Goal: Information Seeking & Learning: Learn about a topic

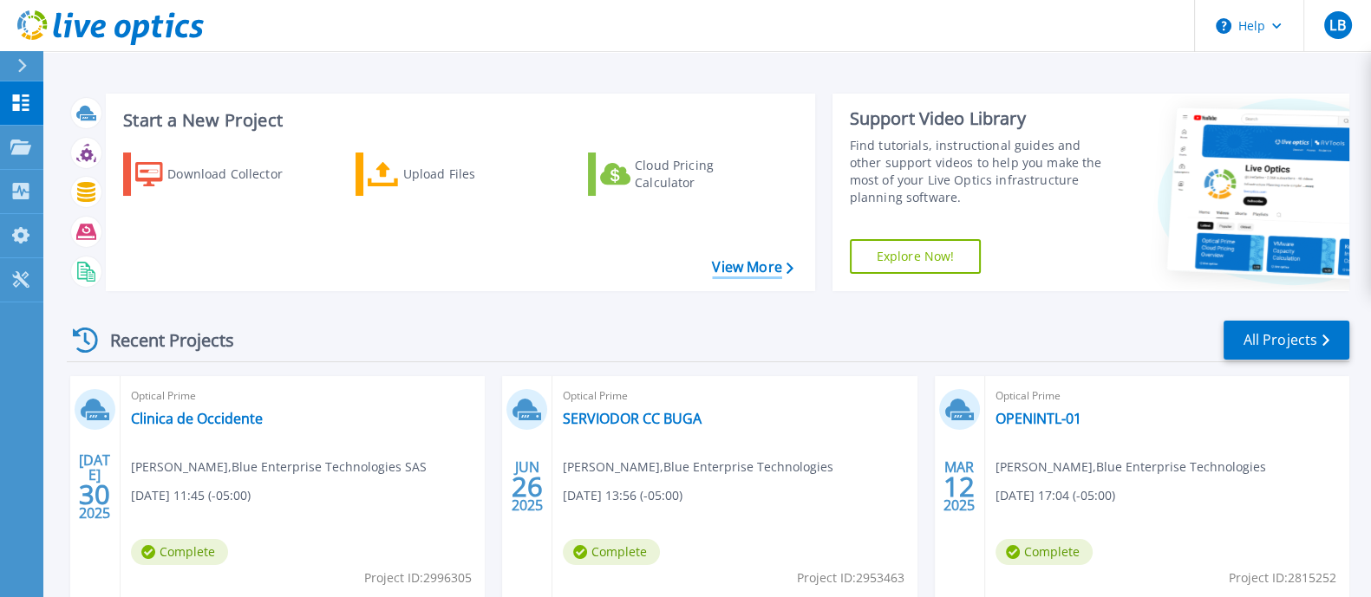
click at [759, 265] on link "View More" at bounding box center [752, 267] width 81 height 16
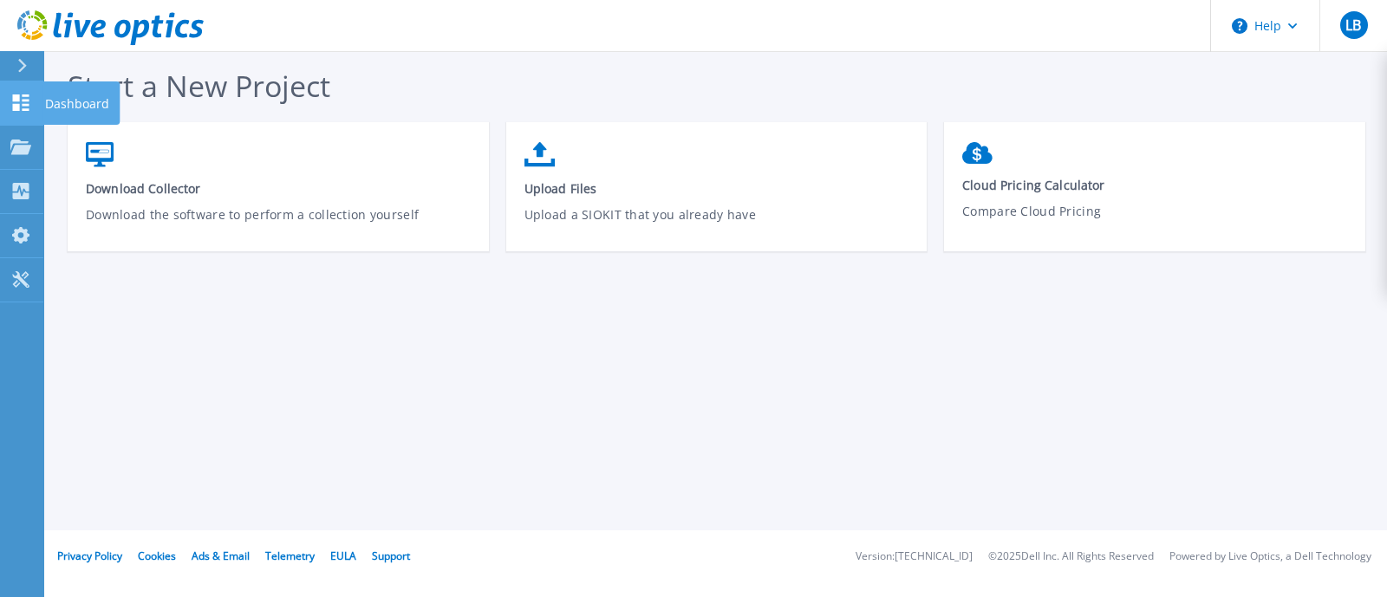
click at [31, 93] on link "Dashboard Dashboard" at bounding box center [21, 103] width 43 height 44
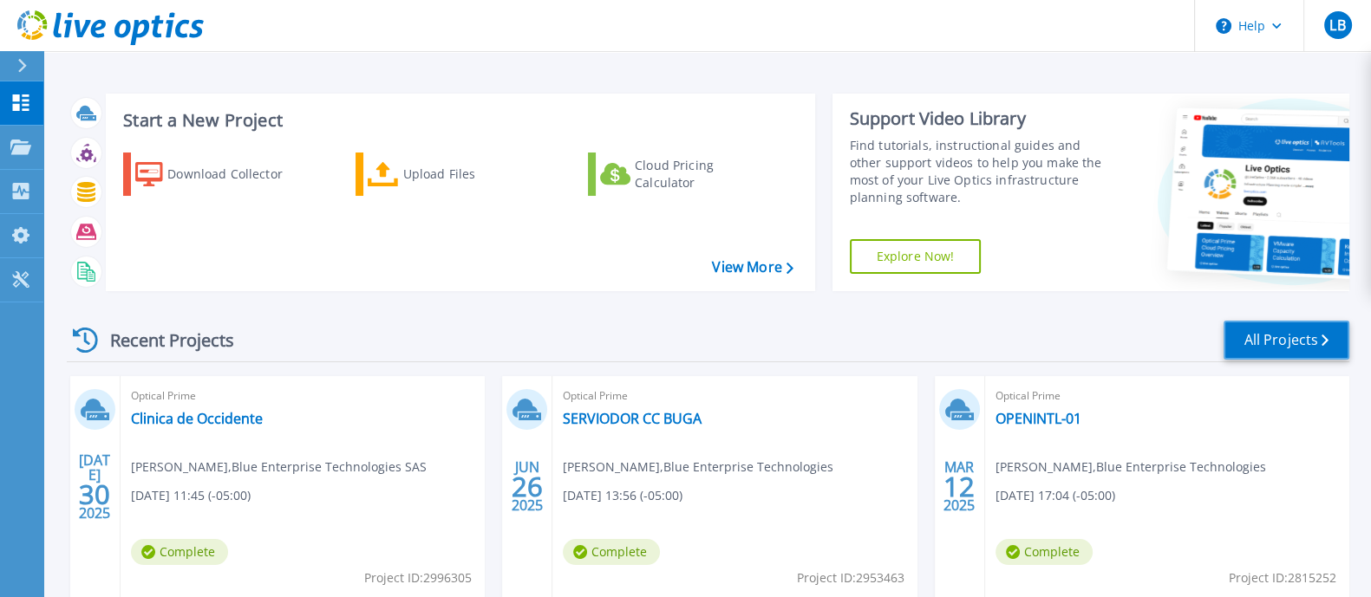
click at [1283, 336] on link "All Projects" at bounding box center [1286, 340] width 126 height 39
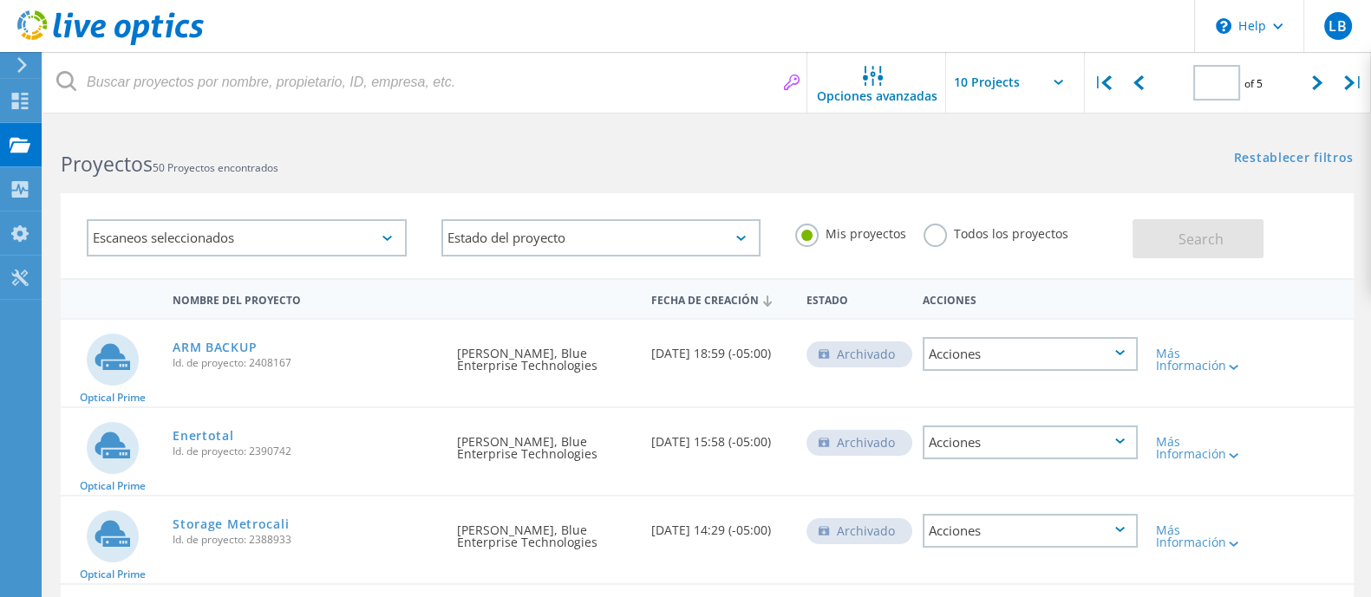
type input "3"
click at [1036, 81] on input "text" at bounding box center [1032, 82] width 173 height 61
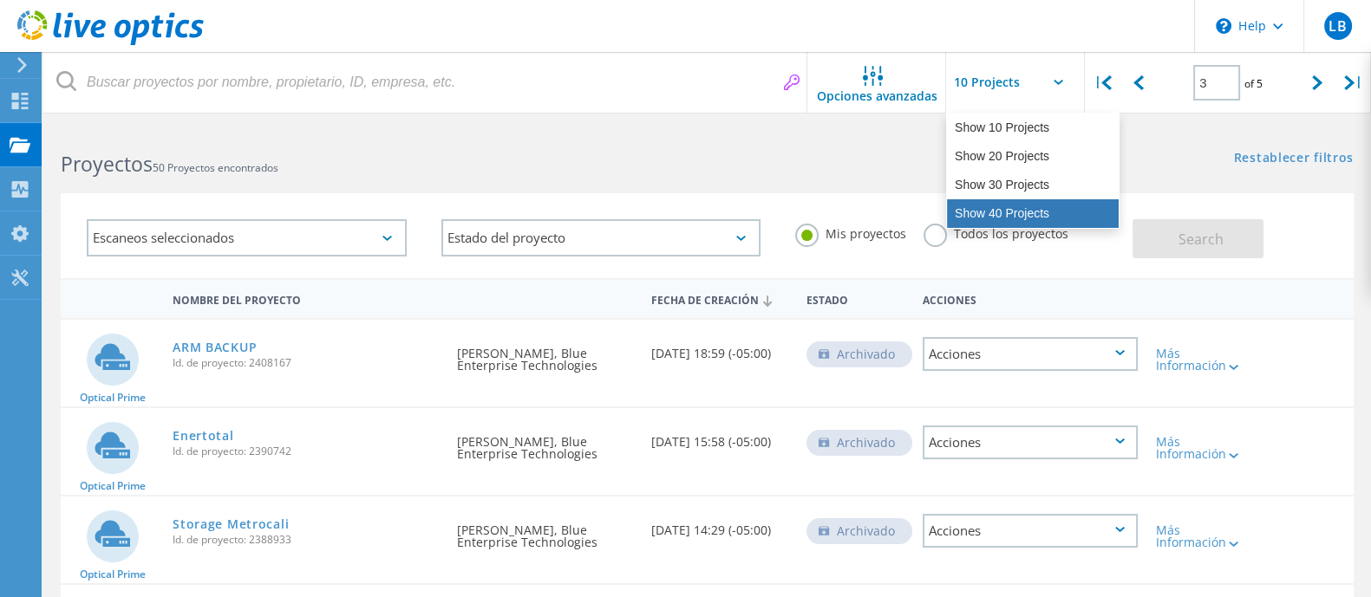
click at [1007, 218] on div "Show 40 Projects" at bounding box center [1033, 213] width 172 height 29
type input "Show 40 Projects"
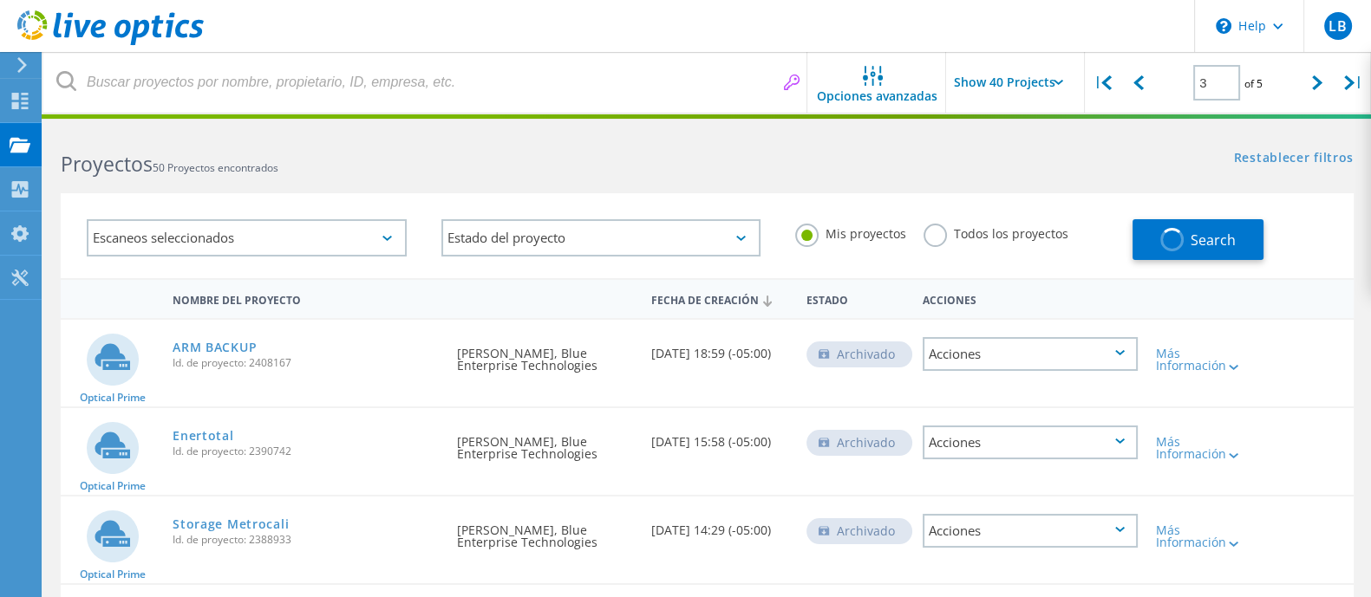
type input "1"
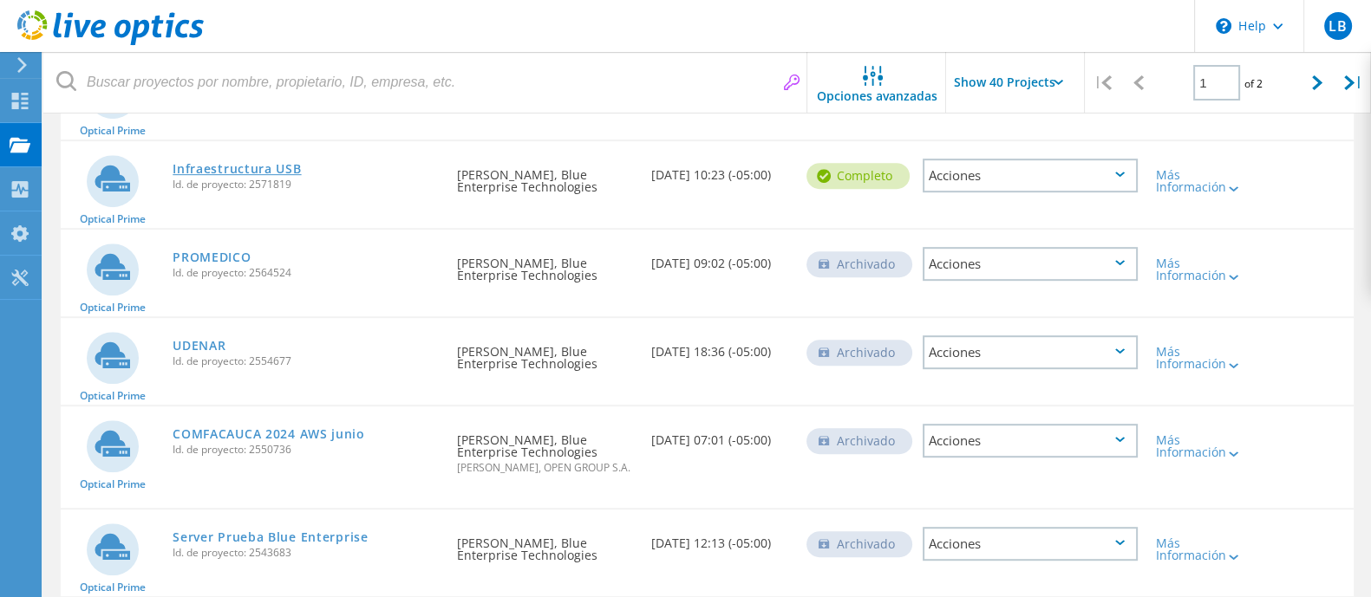
scroll to position [1084, 0]
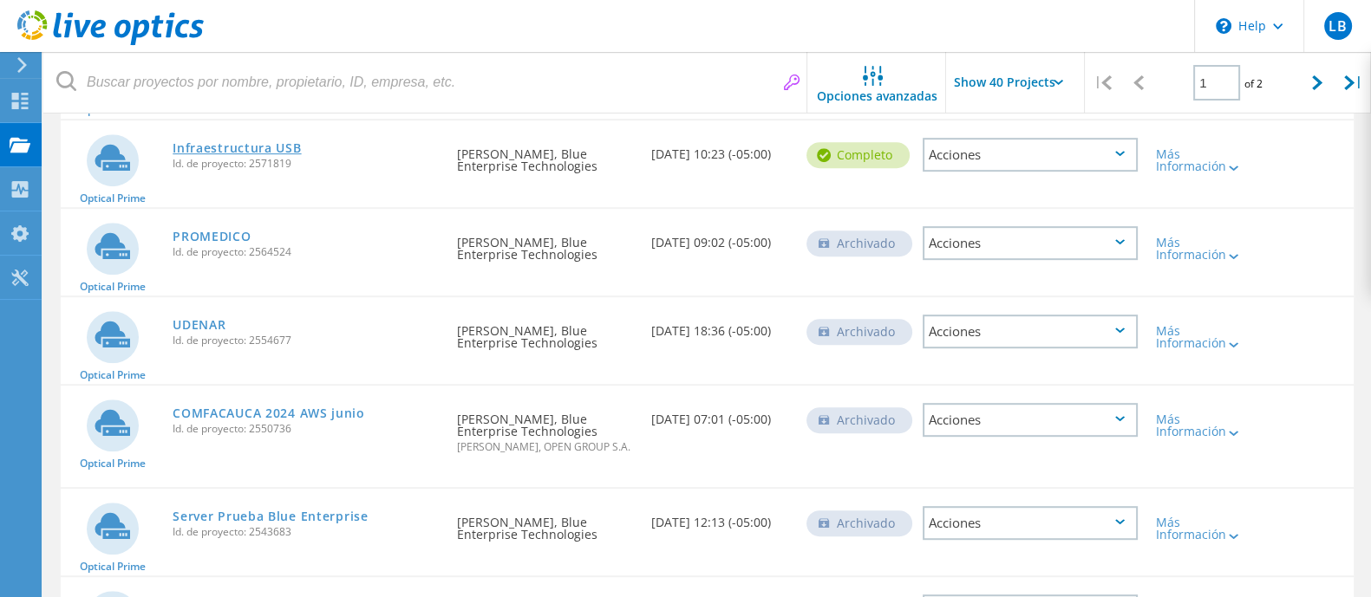
click at [250, 149] on link "Infraestructura USB" at bounding box center [237, 148] width 128 height 12
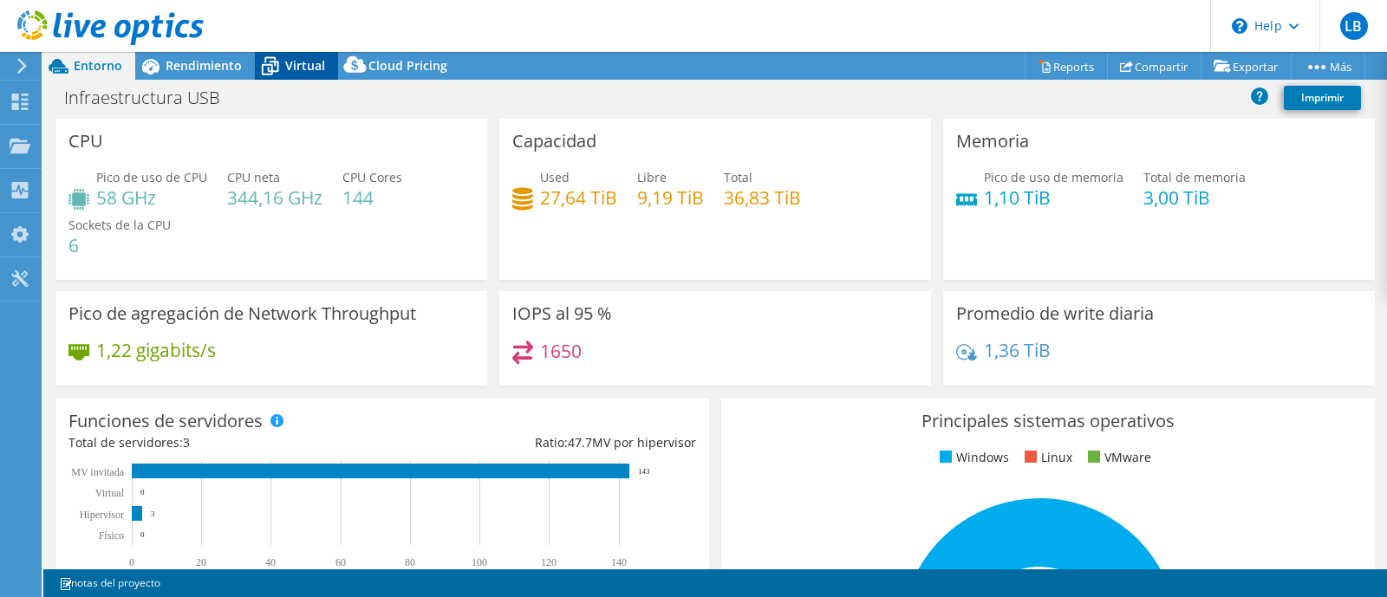
click at [302, 74] on div "Virtual" at bounding box center [296, 66] width 83 height 28
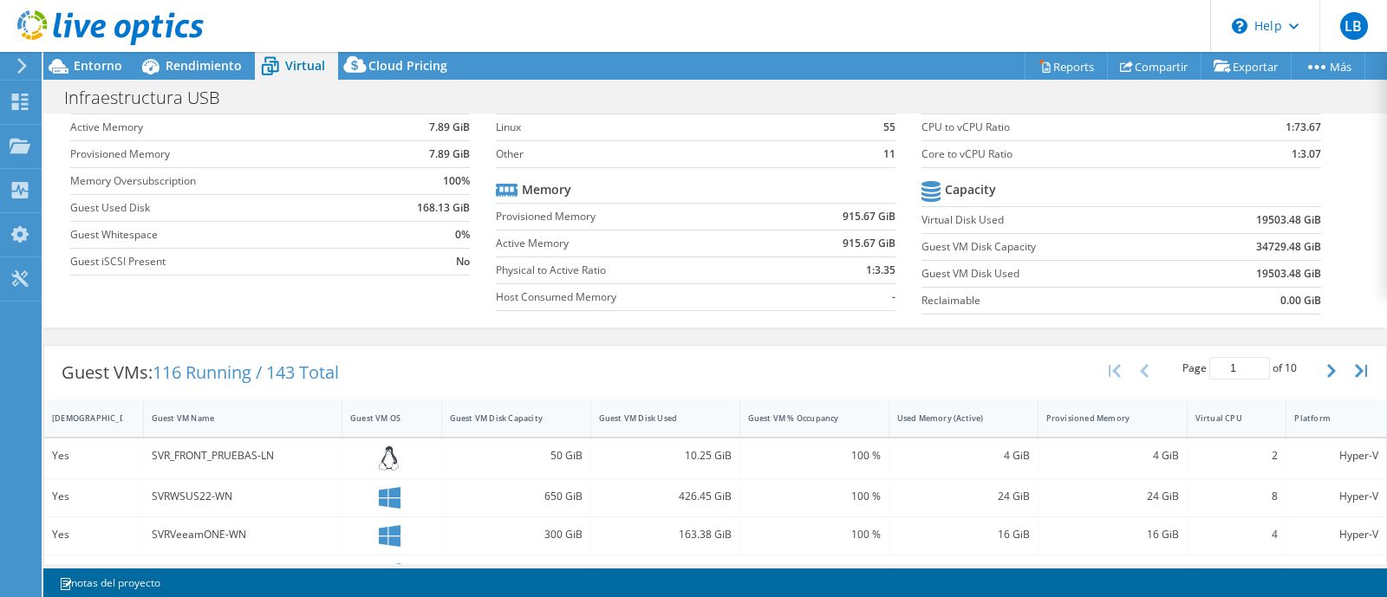
scroll to position [216, 0]
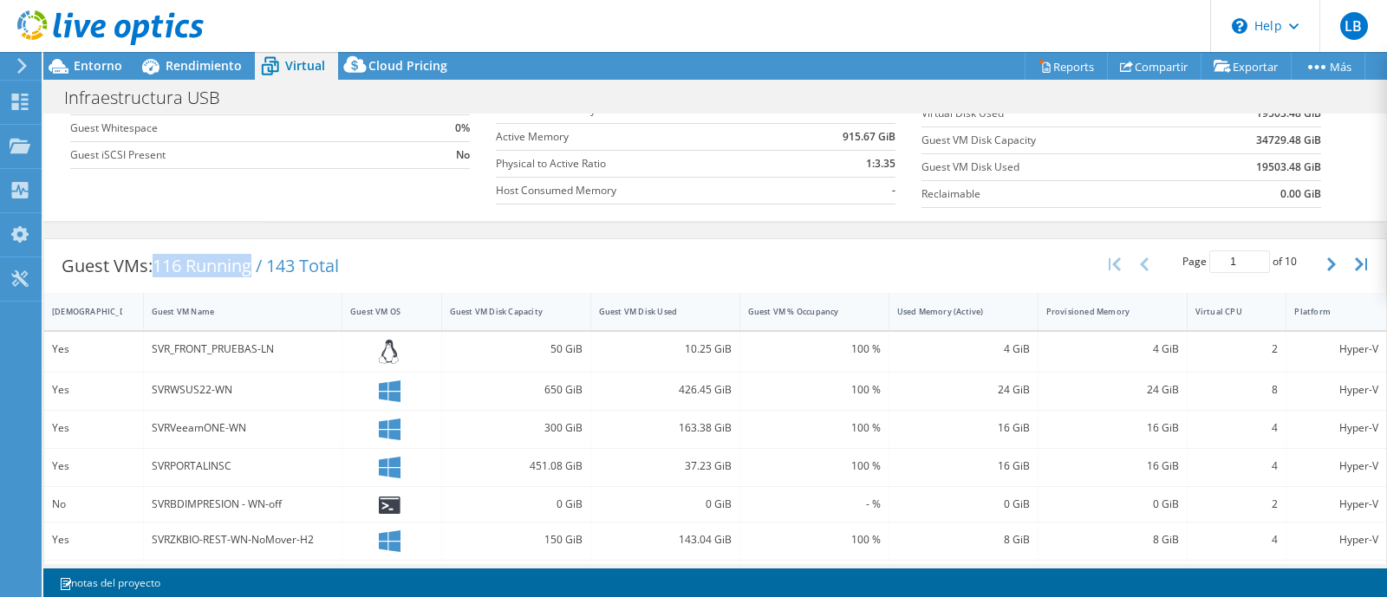
drag, startPoint x: 258, startPoint y: 258, endPoint x: 158, endPoint y: 258, distance: 100.6
click at [158, 258] on span "116 Running / 143 Total" at bounding box center [246, 265] width 186 height 23
click at [146, 271] on div "Guest VMs: 116 Running / 143 Total" at bounding box center [200, 266] width 312 height 54
drag, startPoint x: 64, startPoint y: 264, endPoint x: 257, endPoint y: 264, distance: 192.5
click at [257, 264] on div "Guest VMs: 116 Running / 143 Total" at bounding box center [200, 266] width 312 height 54
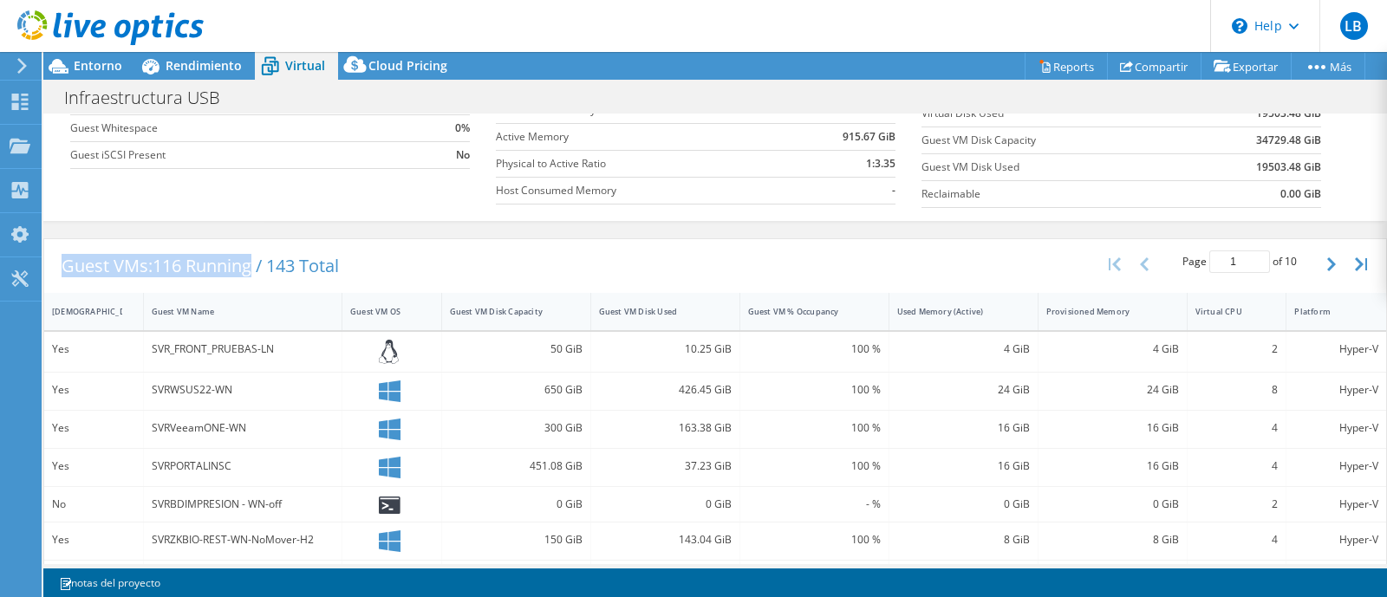
click at [173, 286] on div "Guest VMs: 116 Running / 143 Total" at bounding box center [200, 266] width 312 height 54
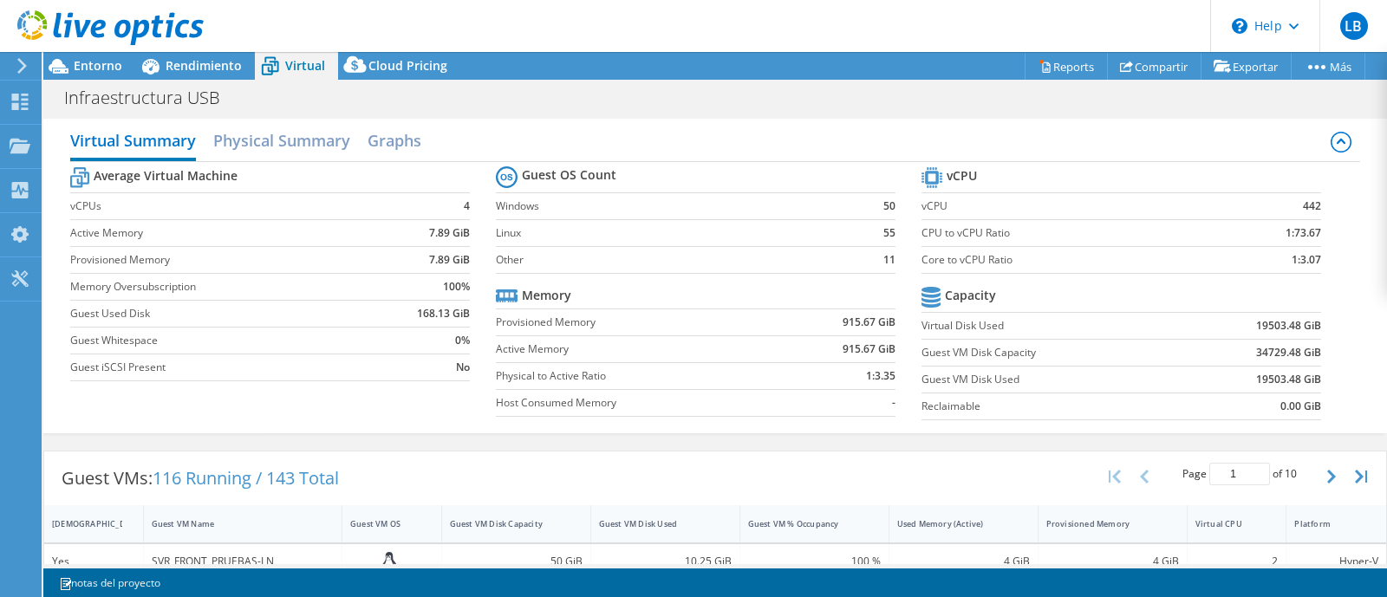
scroll to position [0, 0]
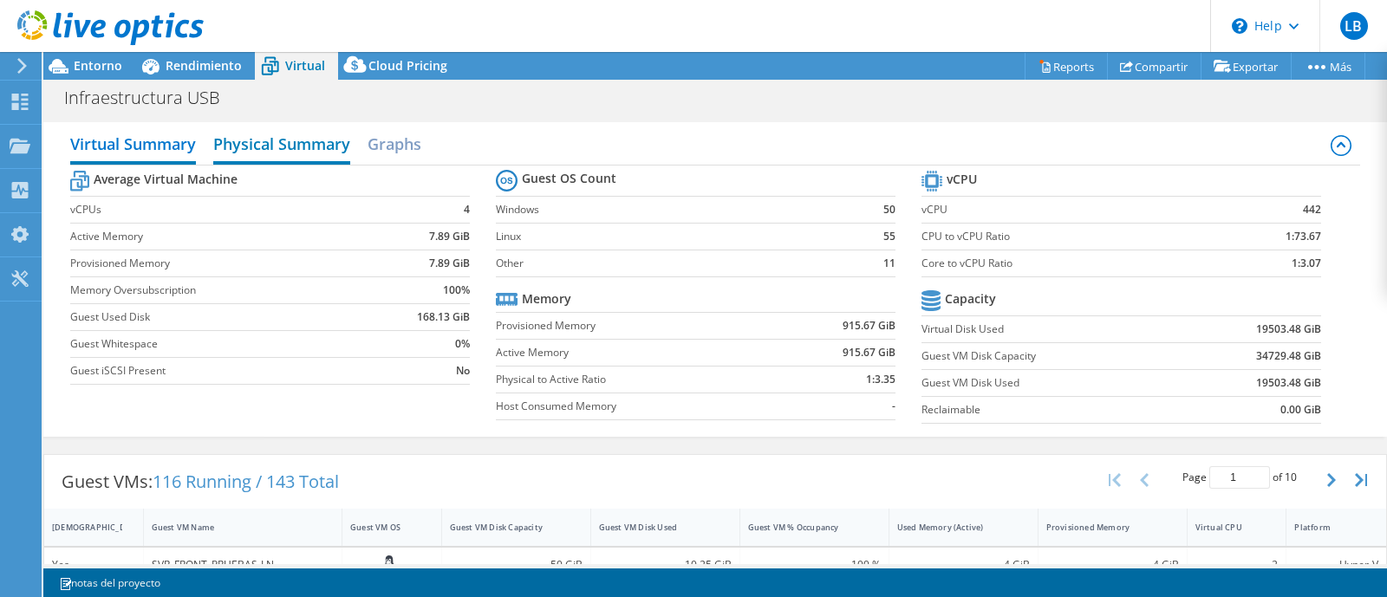
click at [284, 136] on h2 "Physical Summary" at bounding box center [281, 146] width 137 height 38
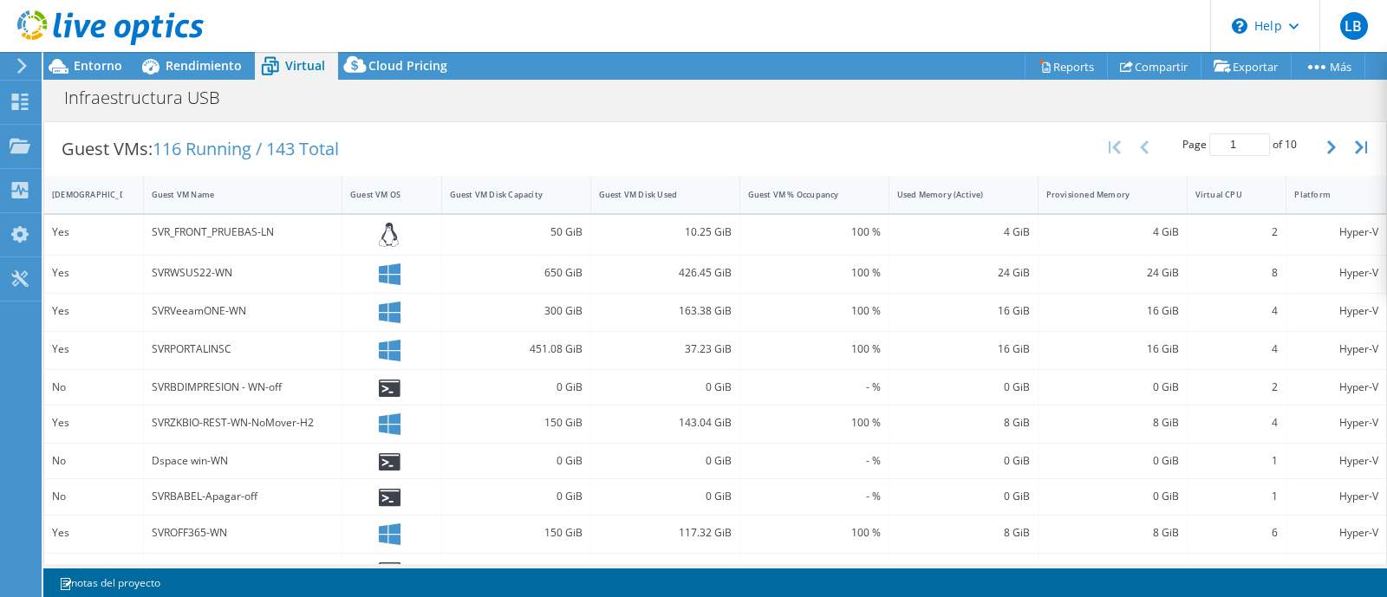
scroll to position [68, 0]
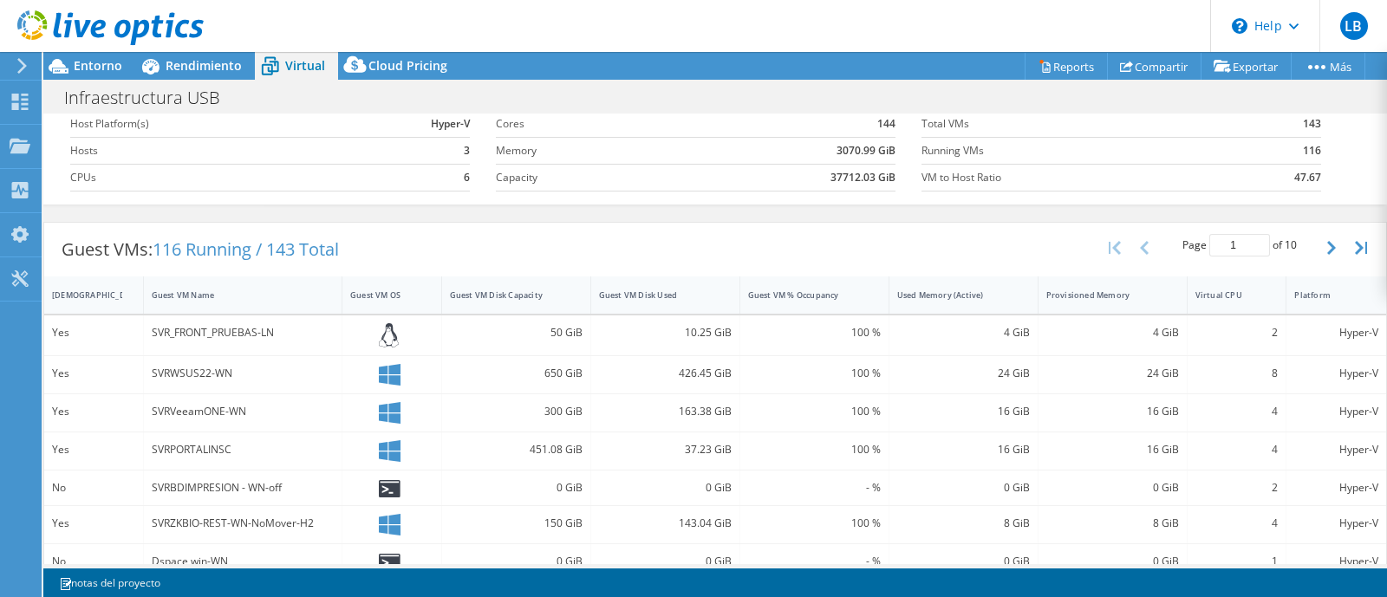
click at [200, 79] on div "Rendimiento" at bounding box center [195, 66] width 120 height 28
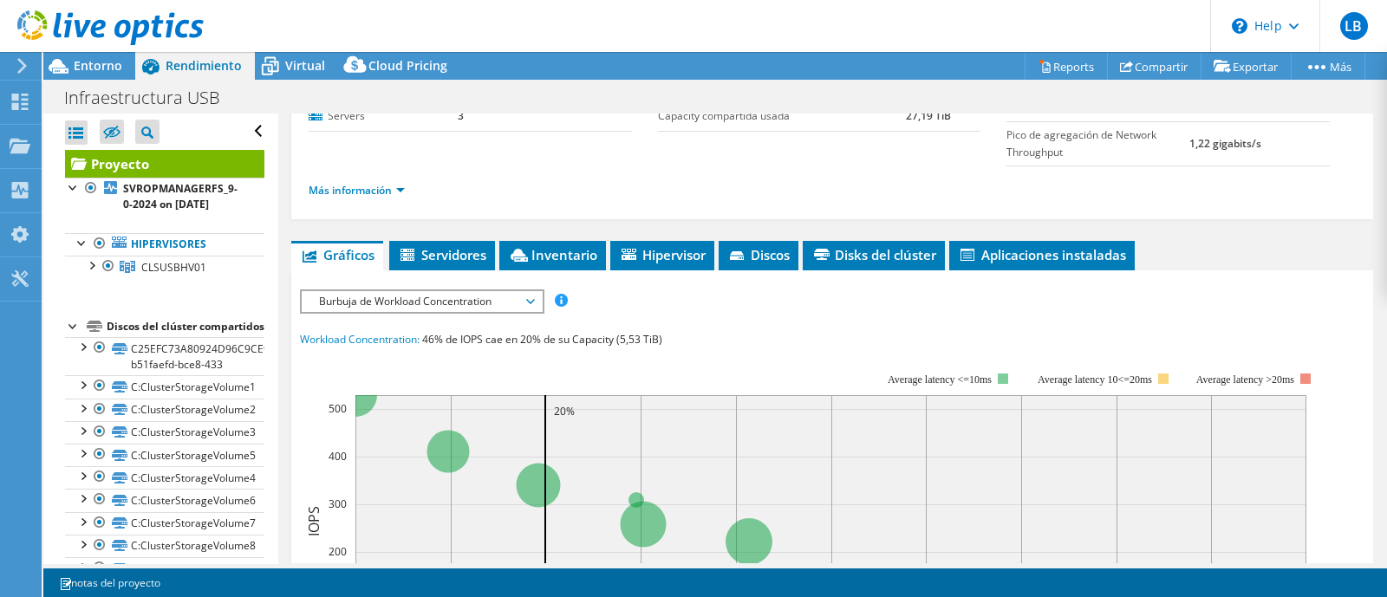
scroll to position [325, 0]
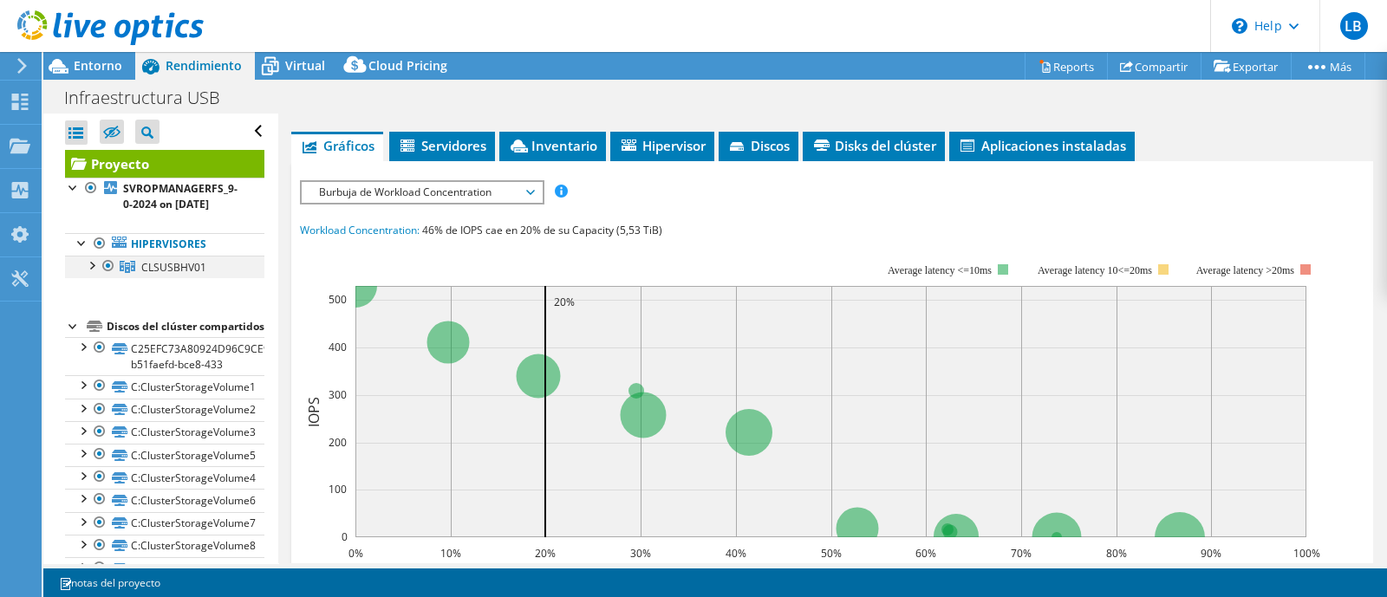
click at [93, 265] on div at bounding box center [90, 264] width 17 height 17
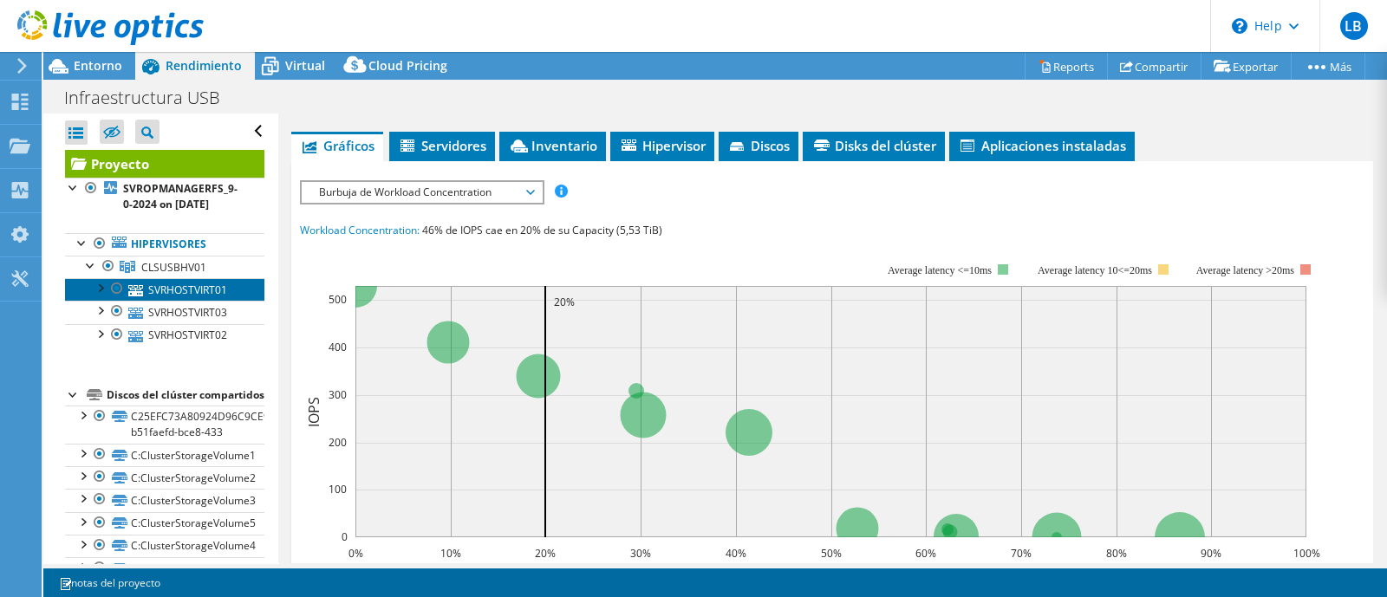
click at [159, 288] on link "SVRHOSTVIRT01" at bounding box center [164, 289] width 199 height 23
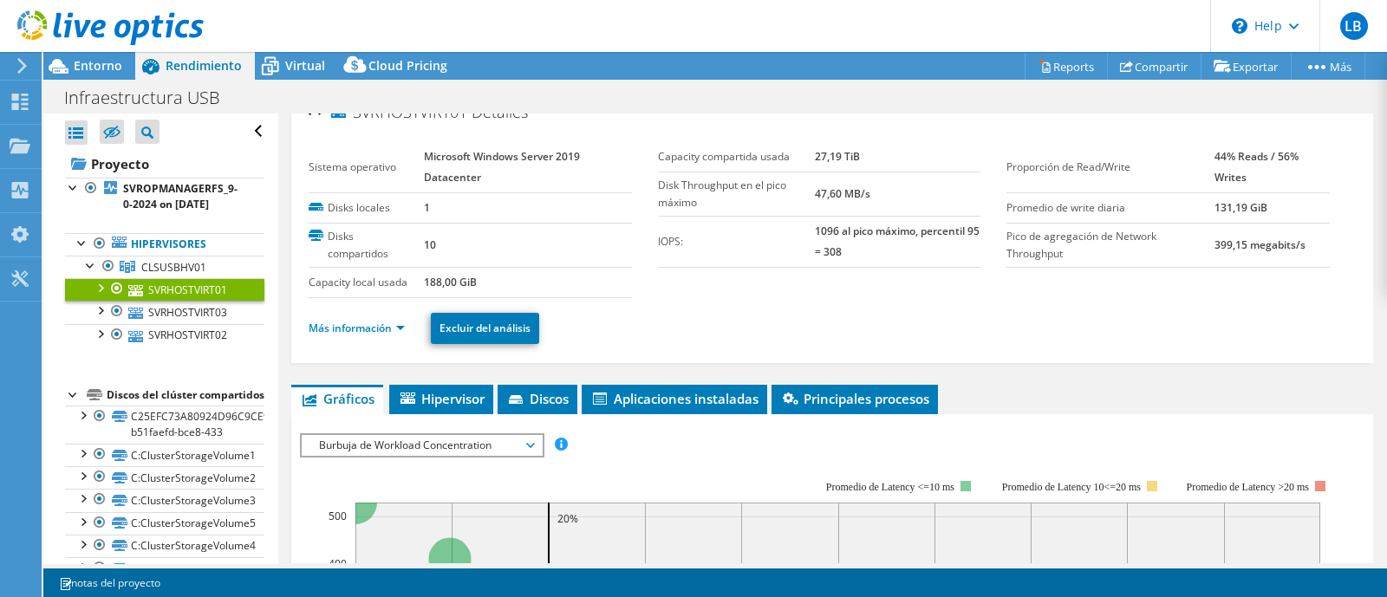
scroll to position [0, 0]
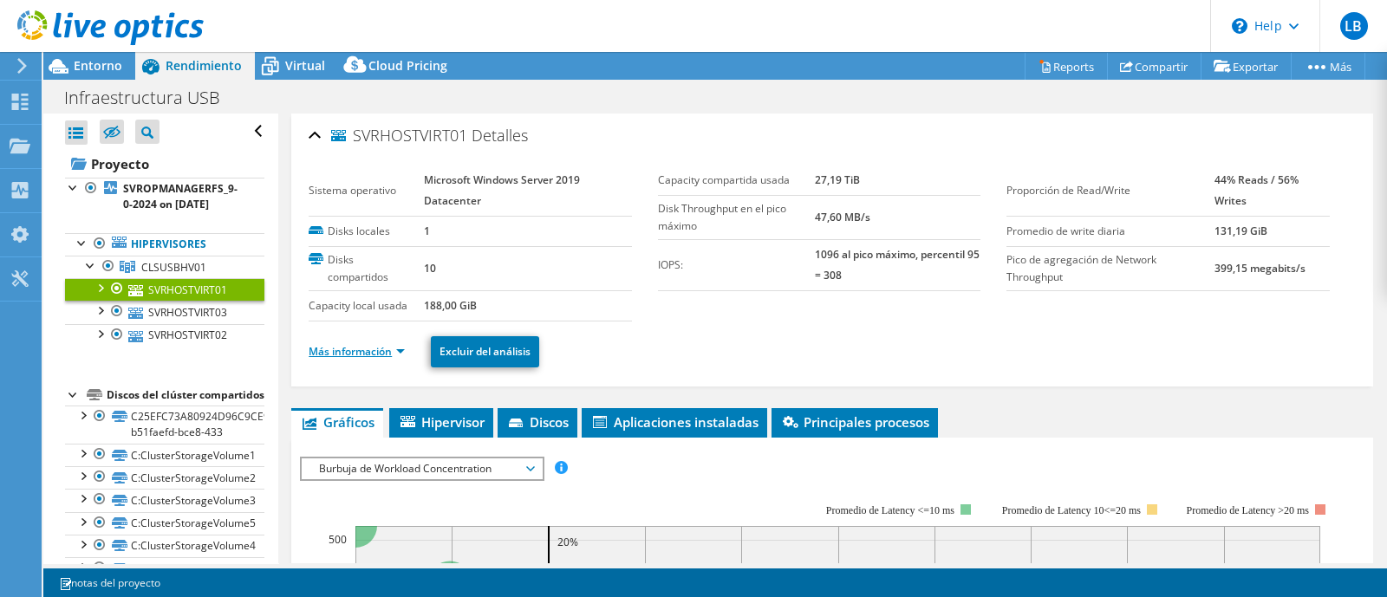
click at [389, 346] on link "Más información" at bounding box center [357, 351] width 96 height 15
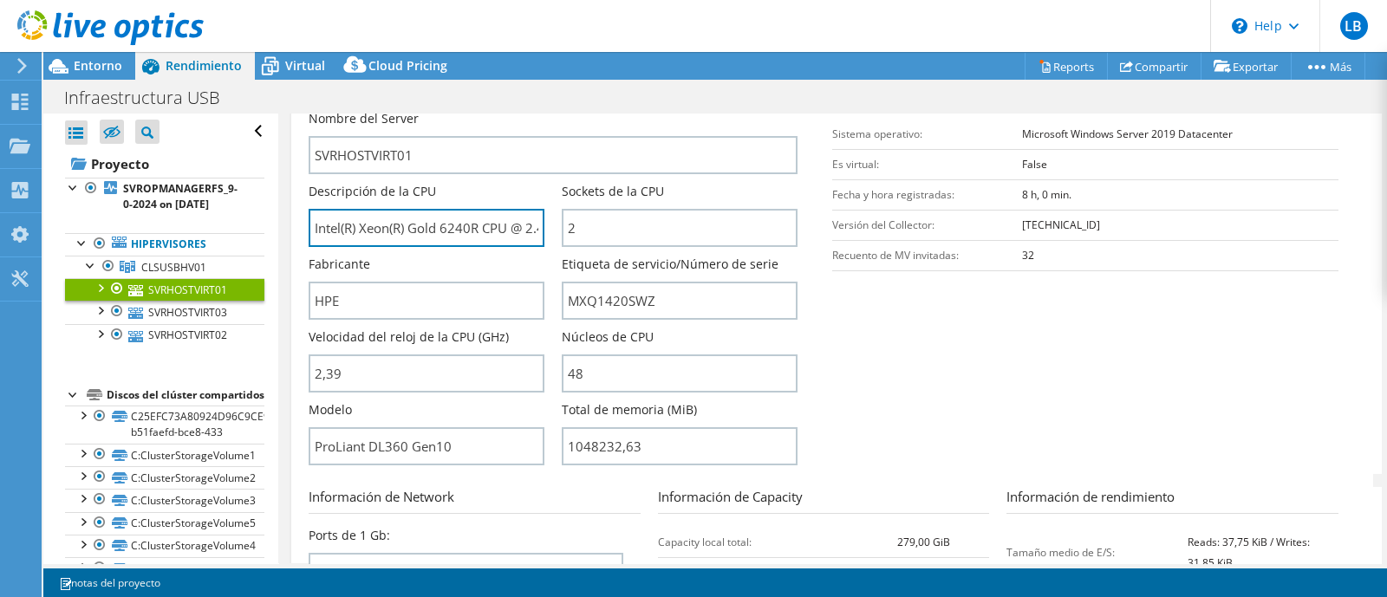
scroll to position [0, 43]
drag, startPoint x: 482, startPoint y: 231, endPoint x: 544, endPoint y: 230, distance: 62.4
click at [544, 230] on div "Descripción de la CPU Intel(R) Xeon(R) Gold 6240R CPU @ 2.40GHz" at bounding box center [435, 215] width 253 height 64
click at [428, 256] on div "Fabricante HPE" at bounding box center [427, 288] width 236 height 64
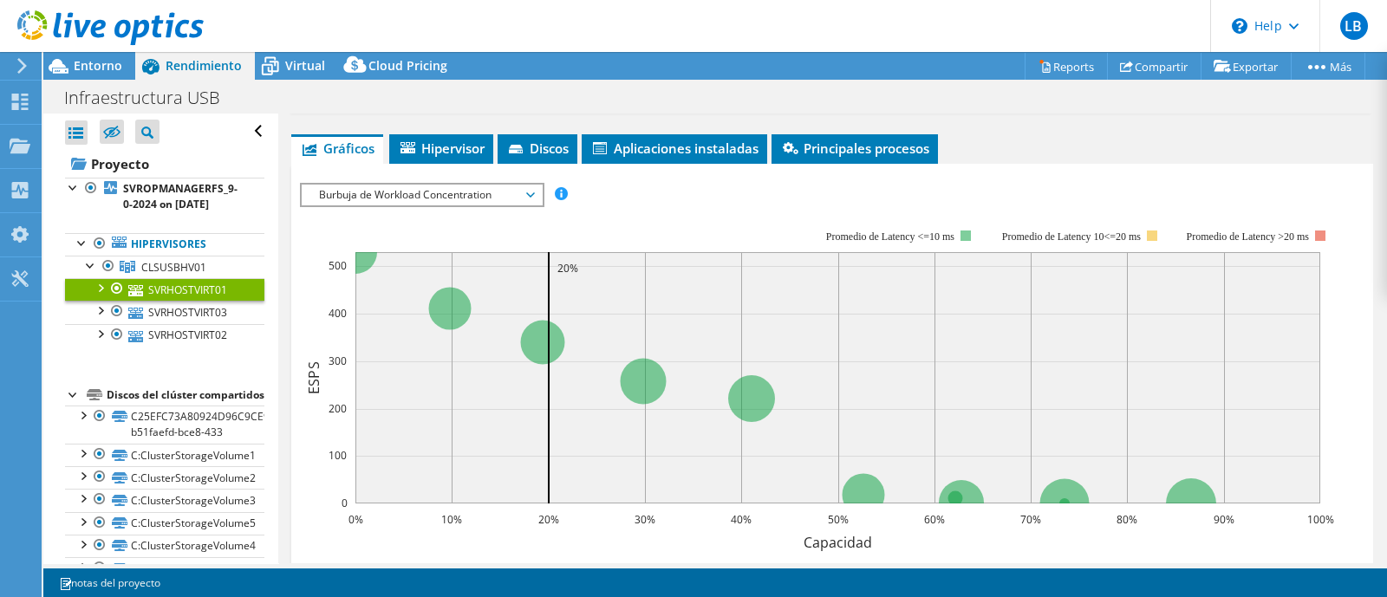
scroll to position [975, 0]
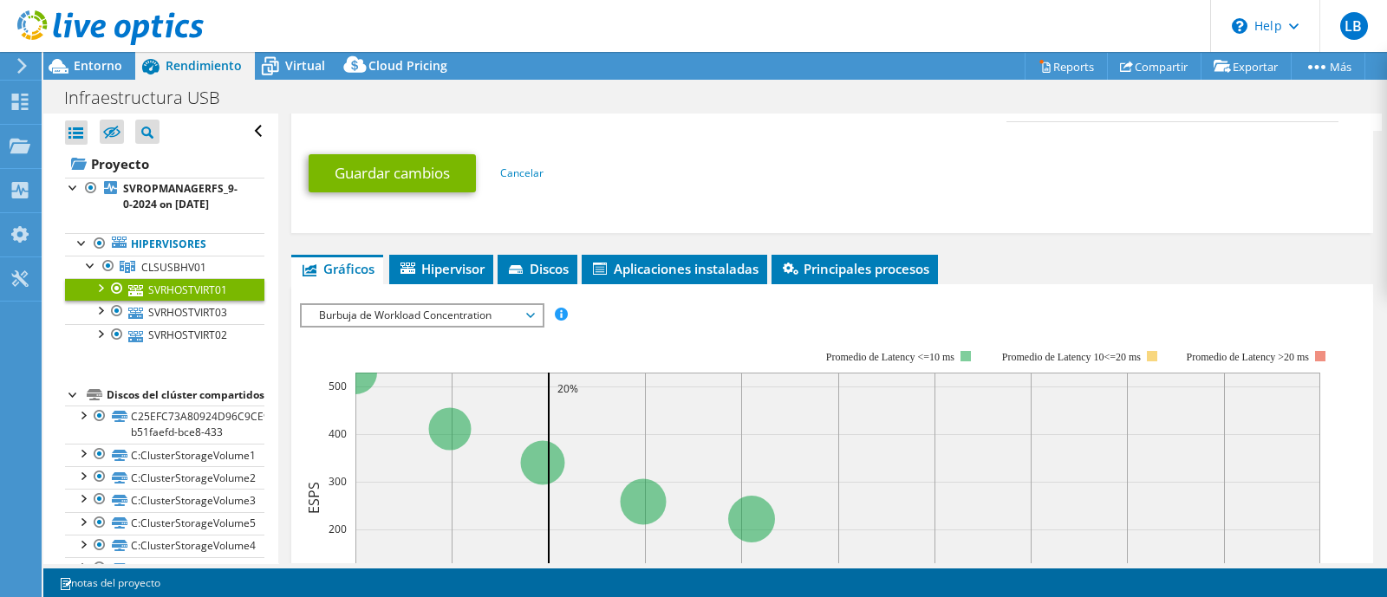
click at [529, 310] on span "Burbuja de Workload Concentration" at bounding box center [421, 315] width 223 height 21
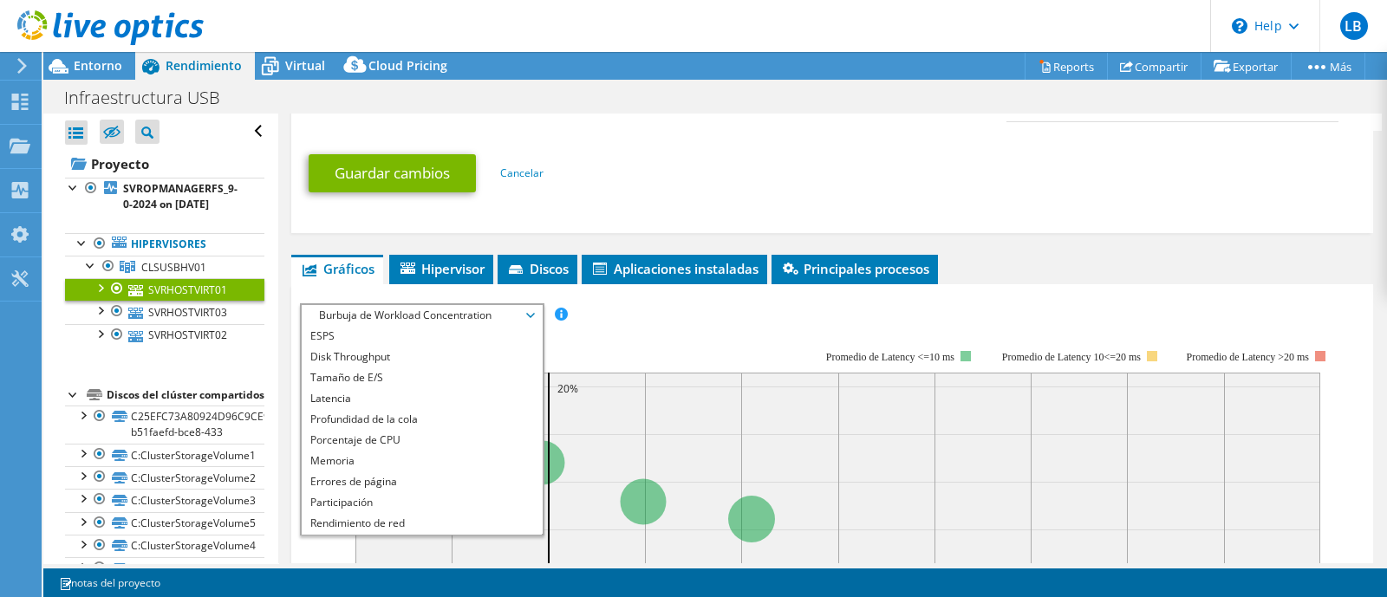
click at [538, 305] on span "Burbuja de Workload Concentration" at bounding box center [422, 315] width 240 height 21
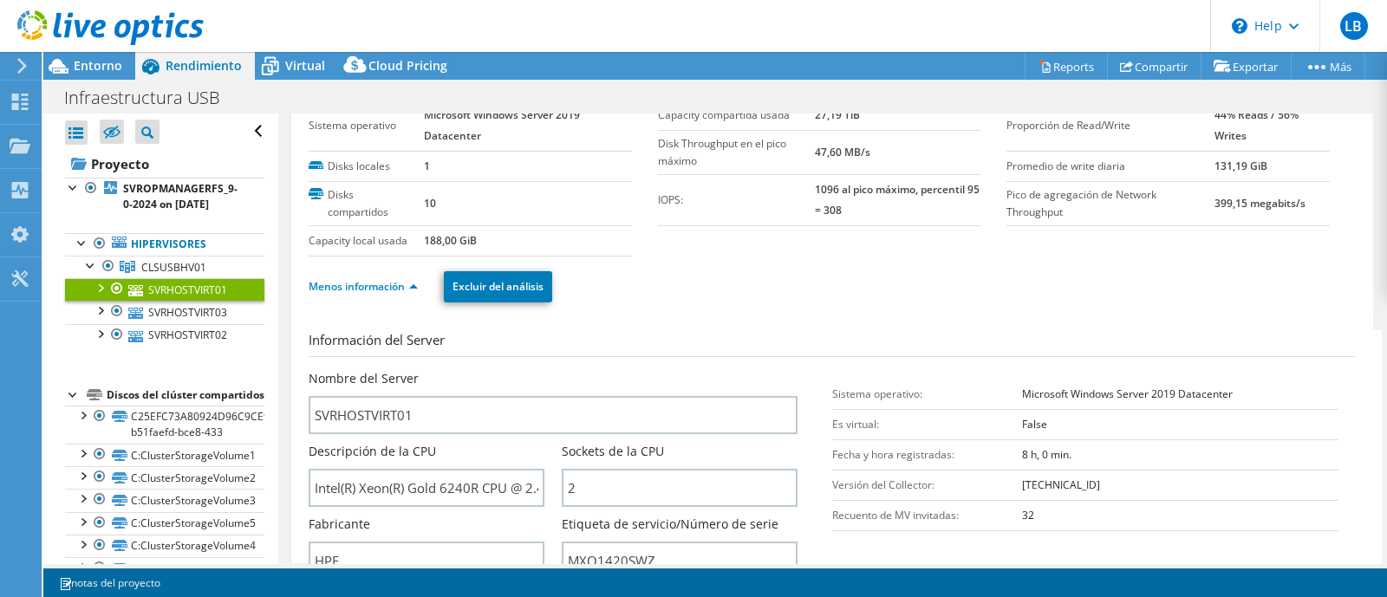
scroll to position [0, 0]
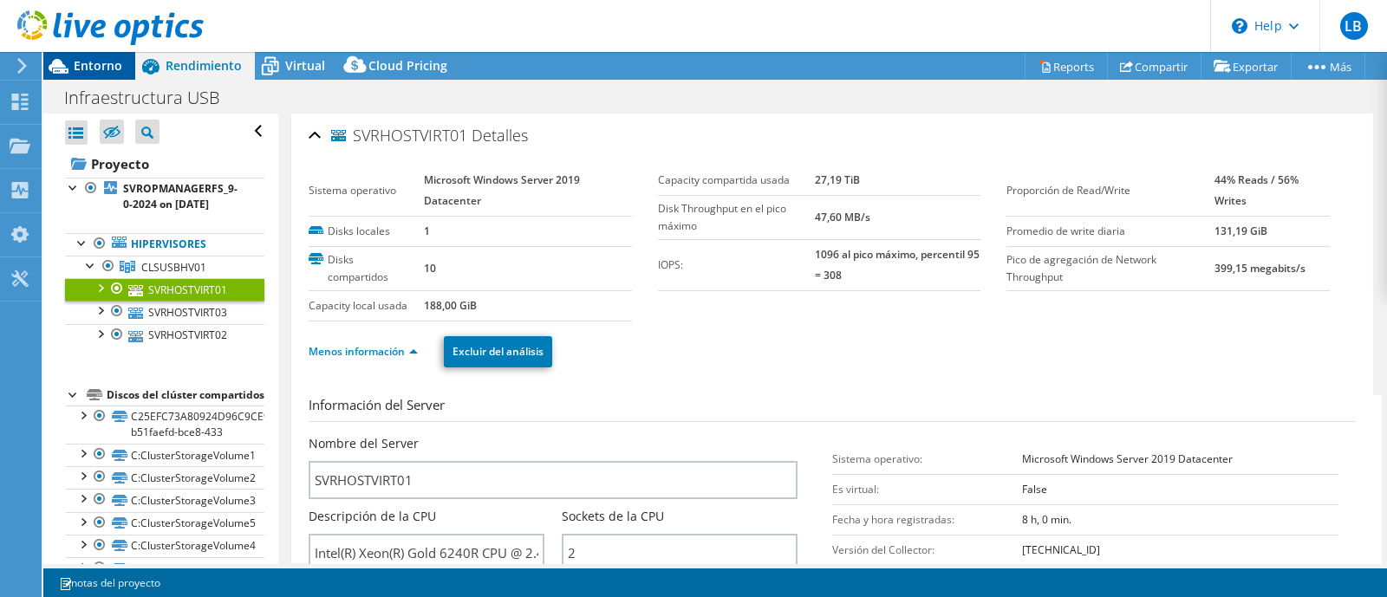
click at [100, 70] on span "Entorno" at bounding box center [98, 65] width 49 height 16
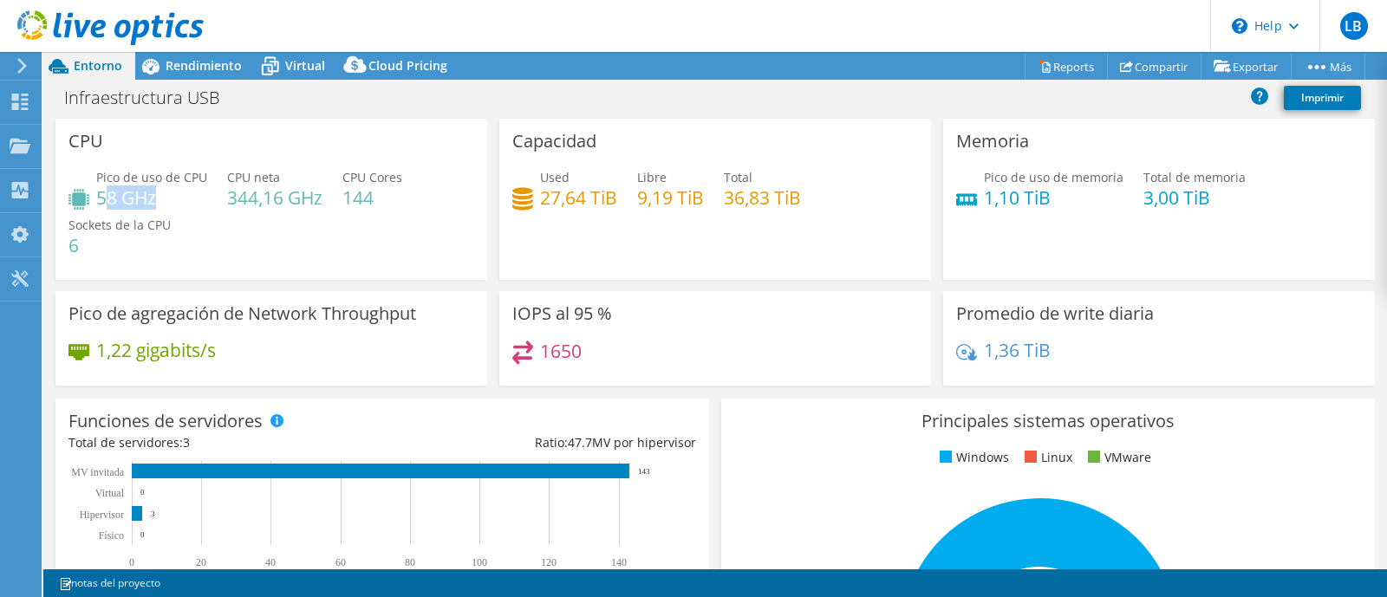
drag, startPoint x: 107, startPoint y: 199, endPoint x: 156, endPoint y: 199, distance: 49.4
click at [156, 199] on h4 "58 GHz" at bounding box center [151, 197] width 111 height 19
click at [170, 202] on h4 "58 GHz" at bounding box center [151, 197] width 111 height 19
click at [204, 67] on span "Rendimiento" at bounding box center [204, 65] width 76 height 16
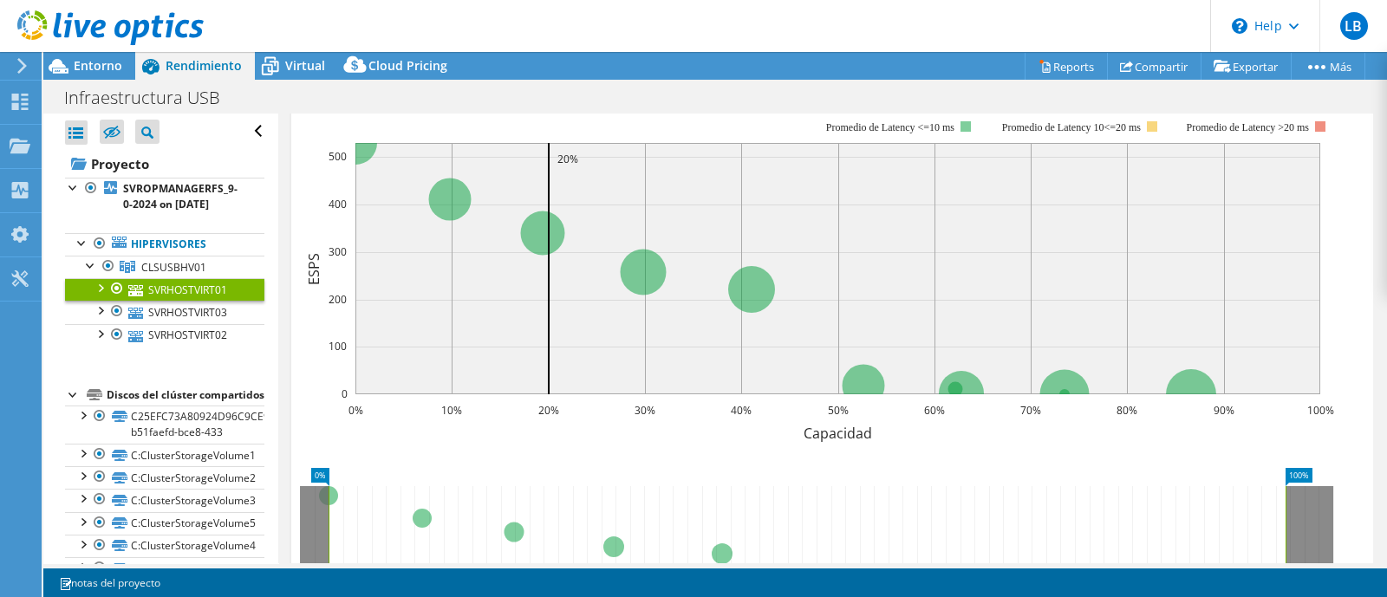
scroll to position [1001, 0]
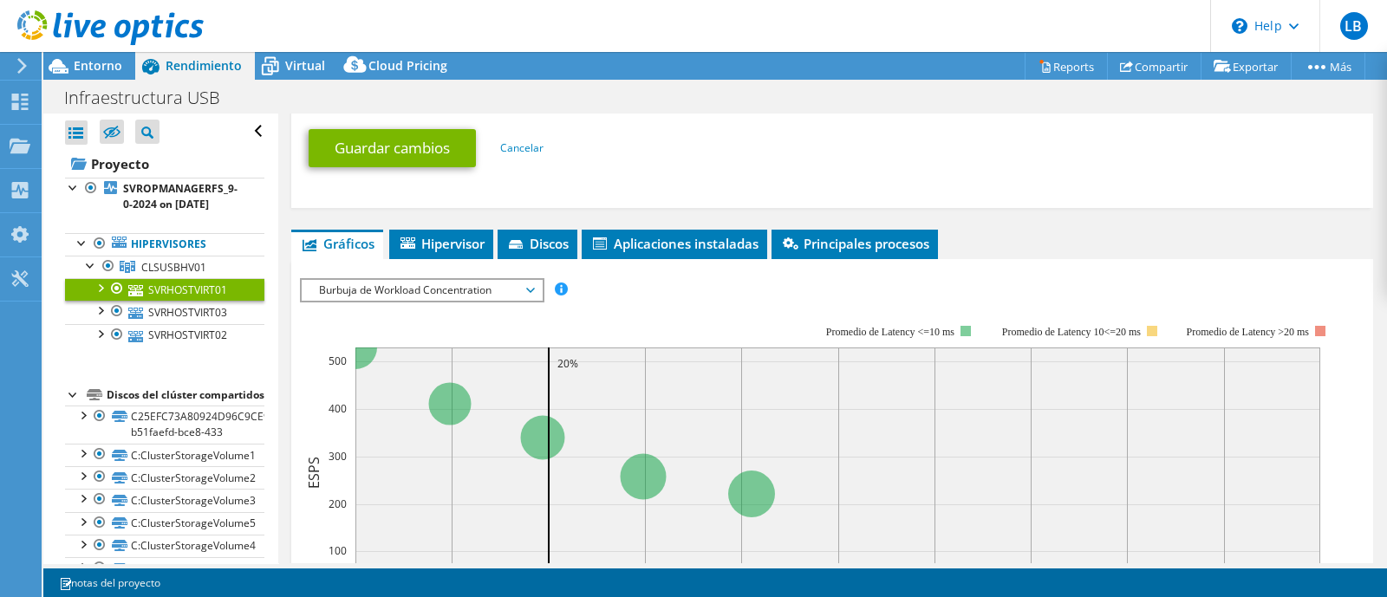
click at [479, 287] on span "Burbuja de Workload Concentration" at bounding box center [421, 290] width 223 height 21
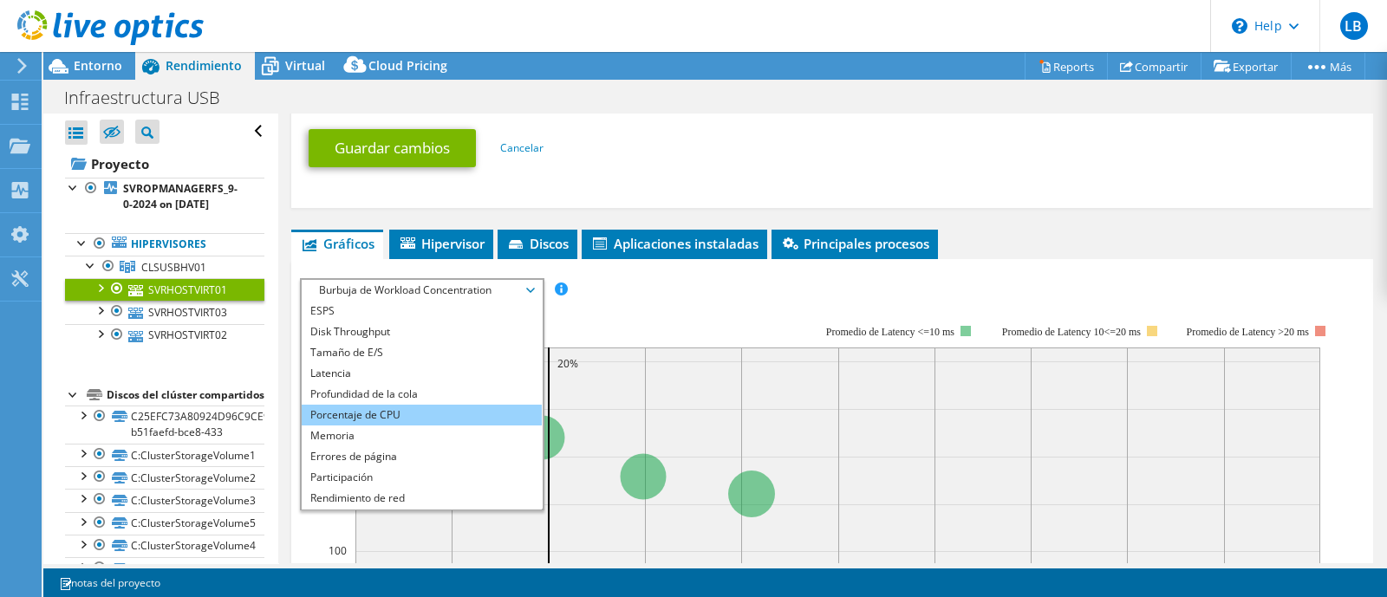
click at [428, 405] on li "Porcentaje de CPU" at bounding box center [422, 415] width 240 height 21
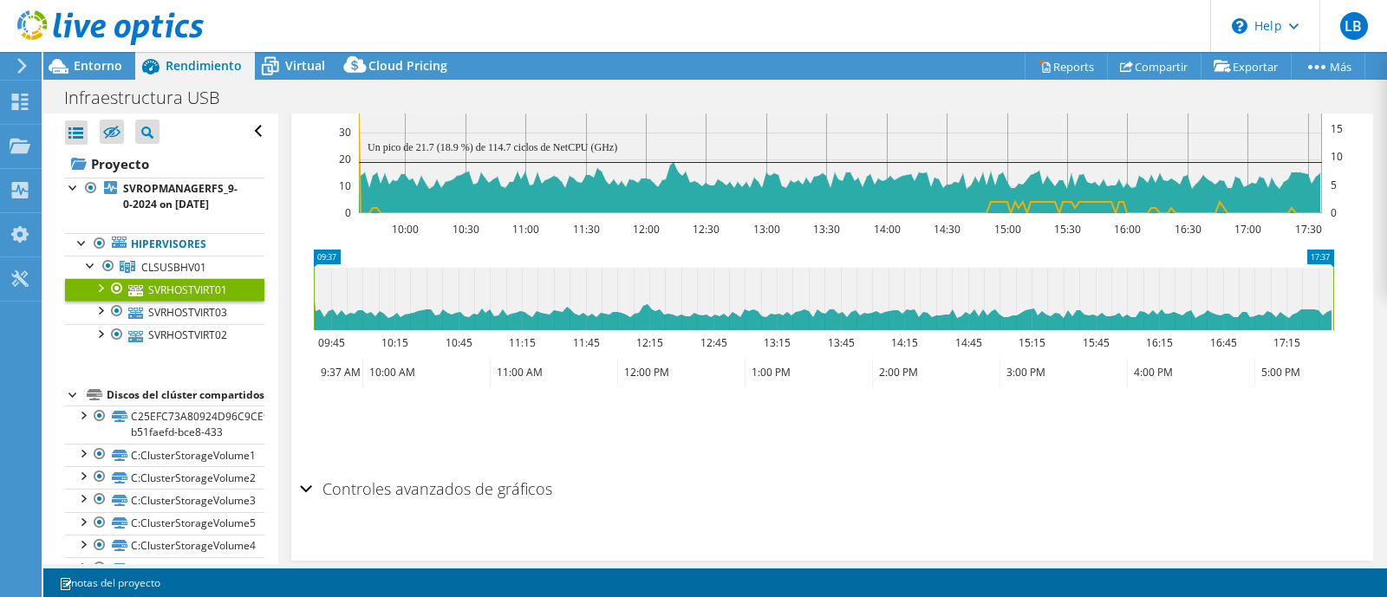
scroll to position [1434, 0]
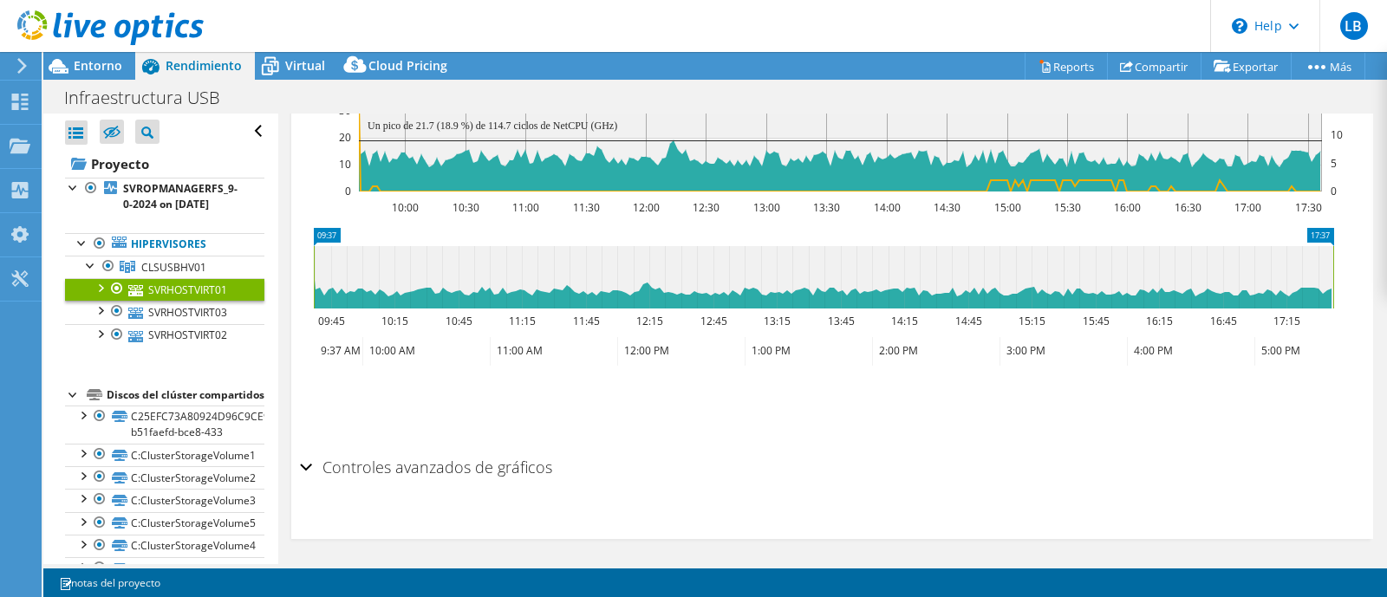
click at [410, 473] on h2 "Controles avanzados de gráficos" at bounding box center [426, 467] width 252 height 35
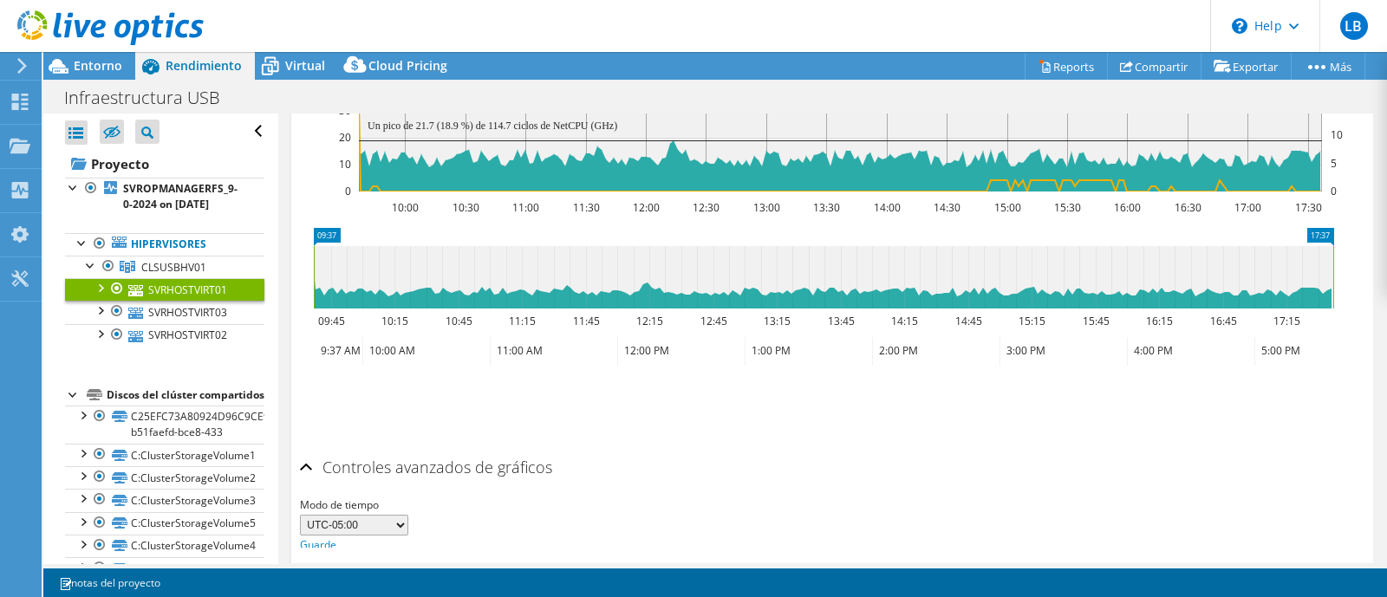
click at [414, 466] on h2 "Controles avanzados de gráficos" at bounding box center [426, 467] width 252 height 35
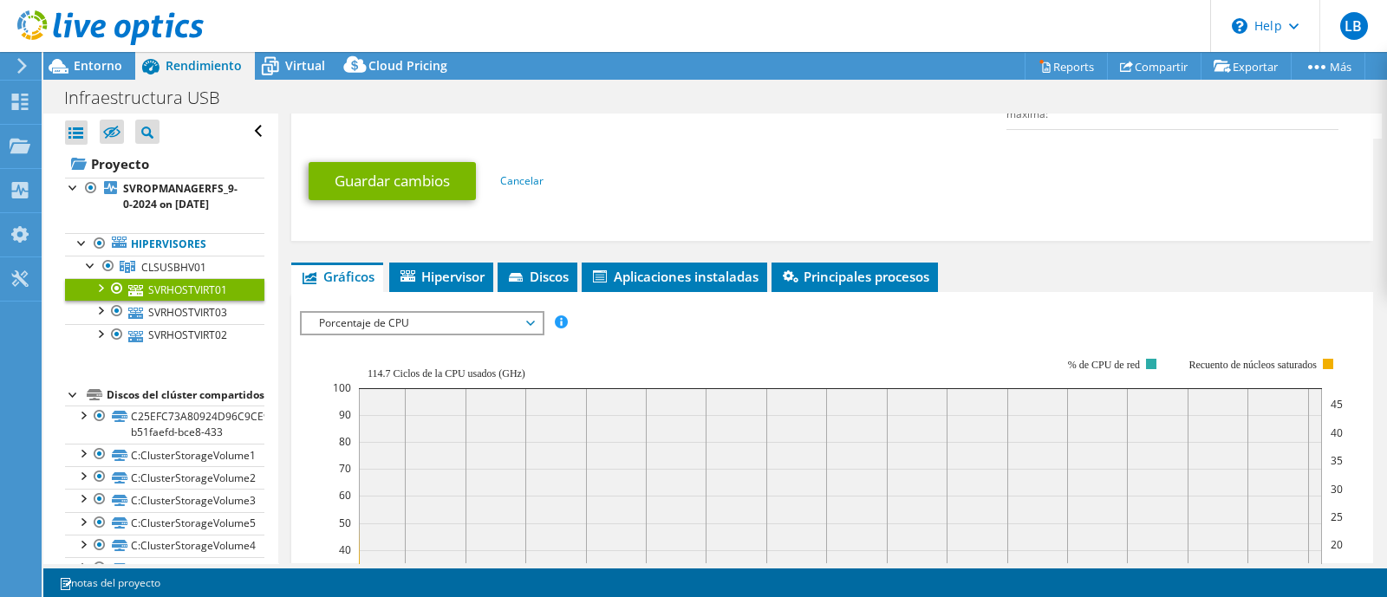
scroll to position [1001, 0]
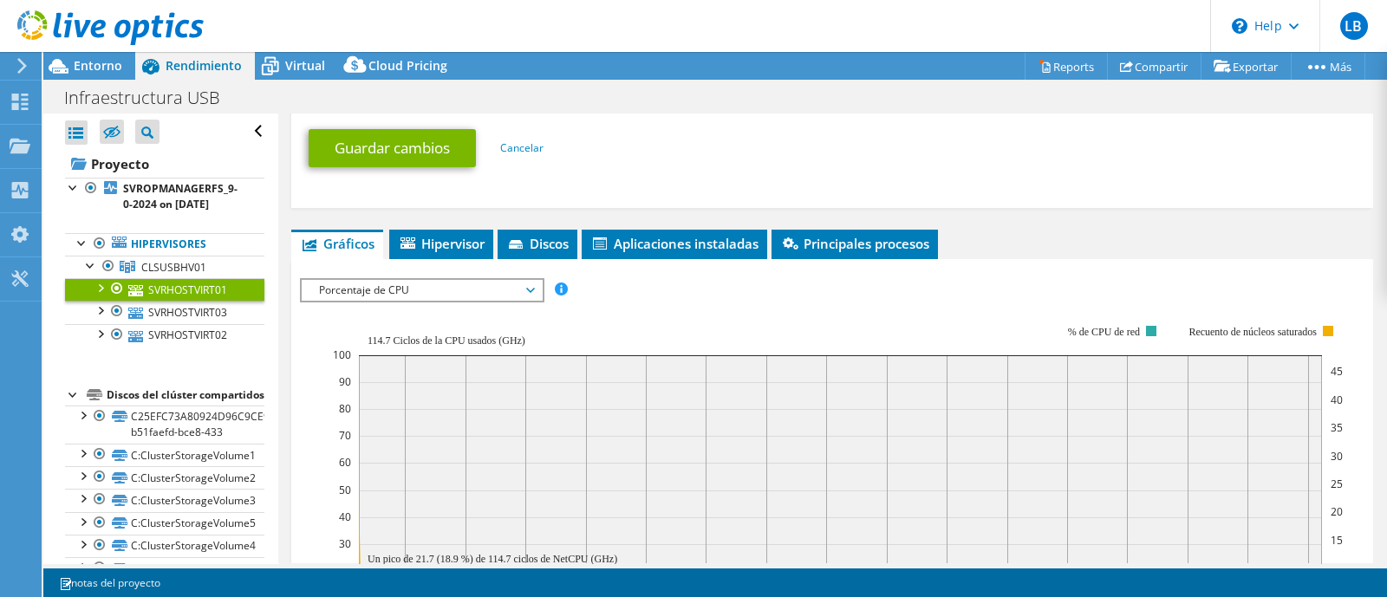
click at [496, 284] on span "Porcentaje de CPU" at bounding box center [421, 290] width 223 height 21
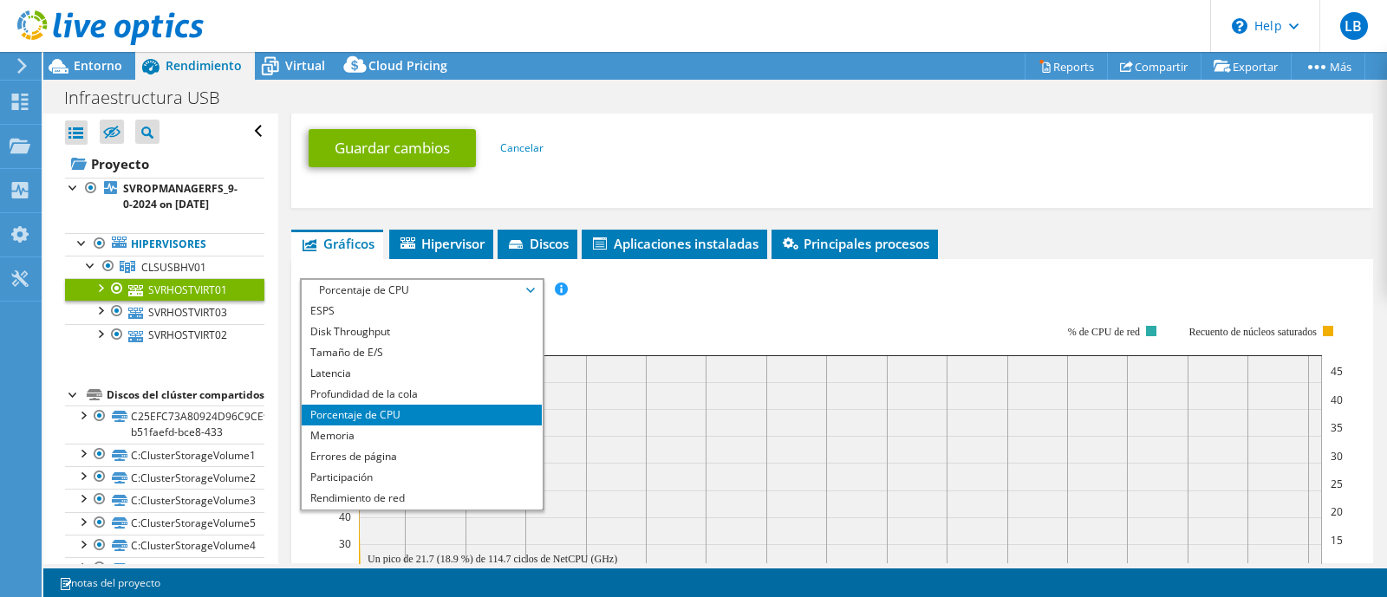
click at [496, 284] on span "Porcentaje de CPU" at bounding box center [421, 290] width 223 height 21
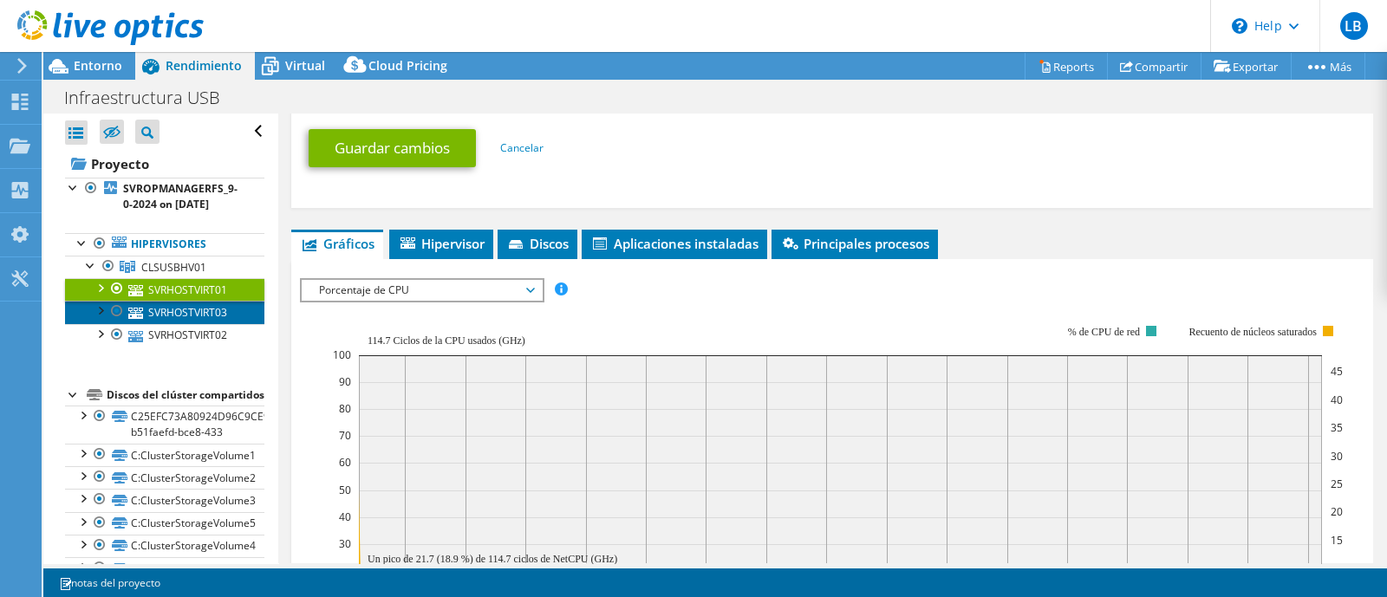
click at [173, 313] on link "SVRHOSTVIRT03" at bounding box center [164, 312] width 199 height 23
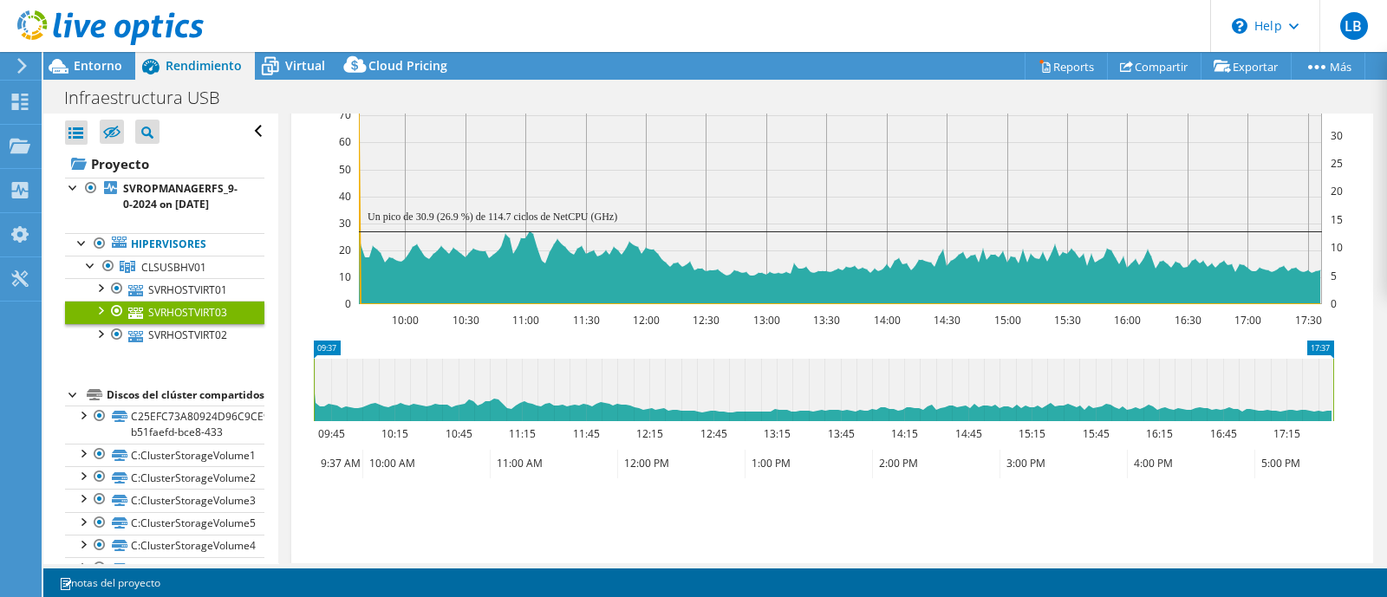
scroll to position [507, 0]
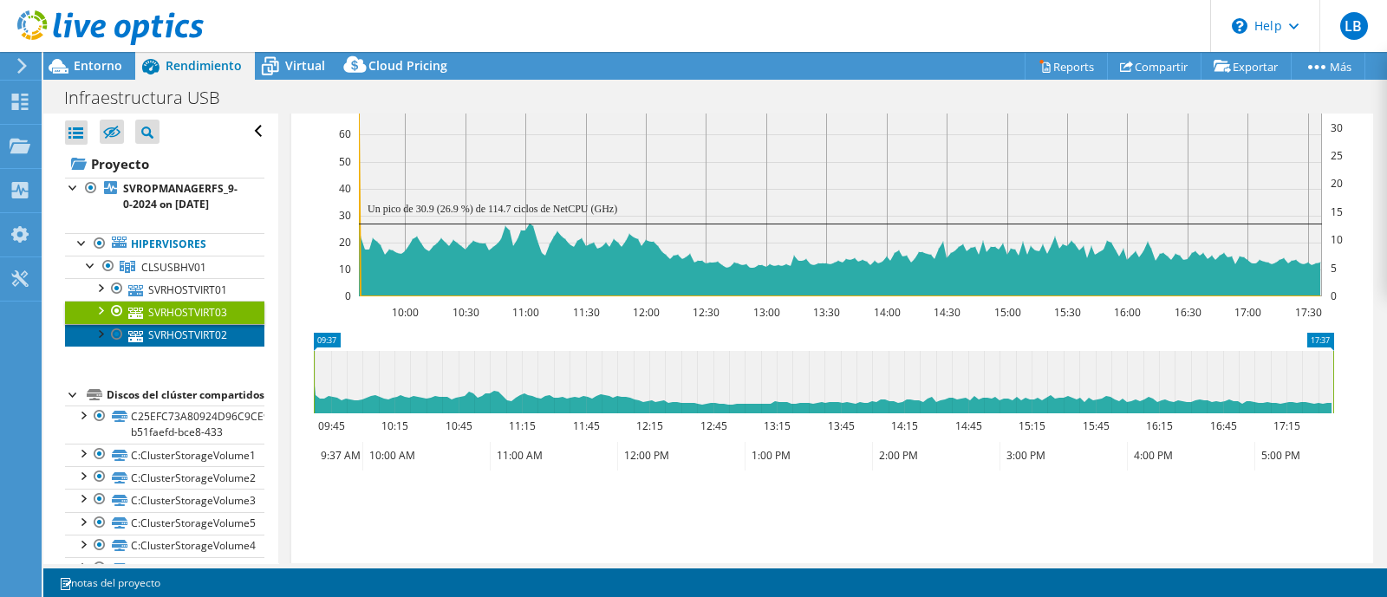
click at [183, 327] on link "SVRHOSTVIRT02" at bounding box center [164, 335] width 199 height 23
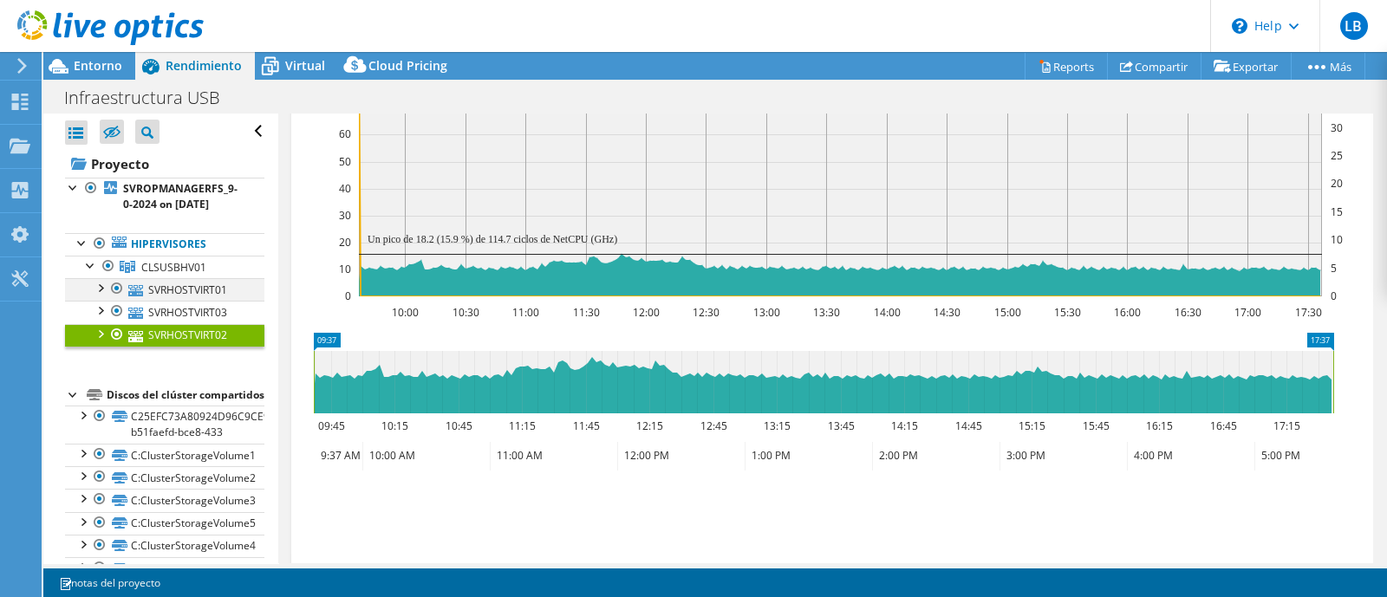
click at [97, 290] on div at bounding box center [99, 286] width 17 height 17
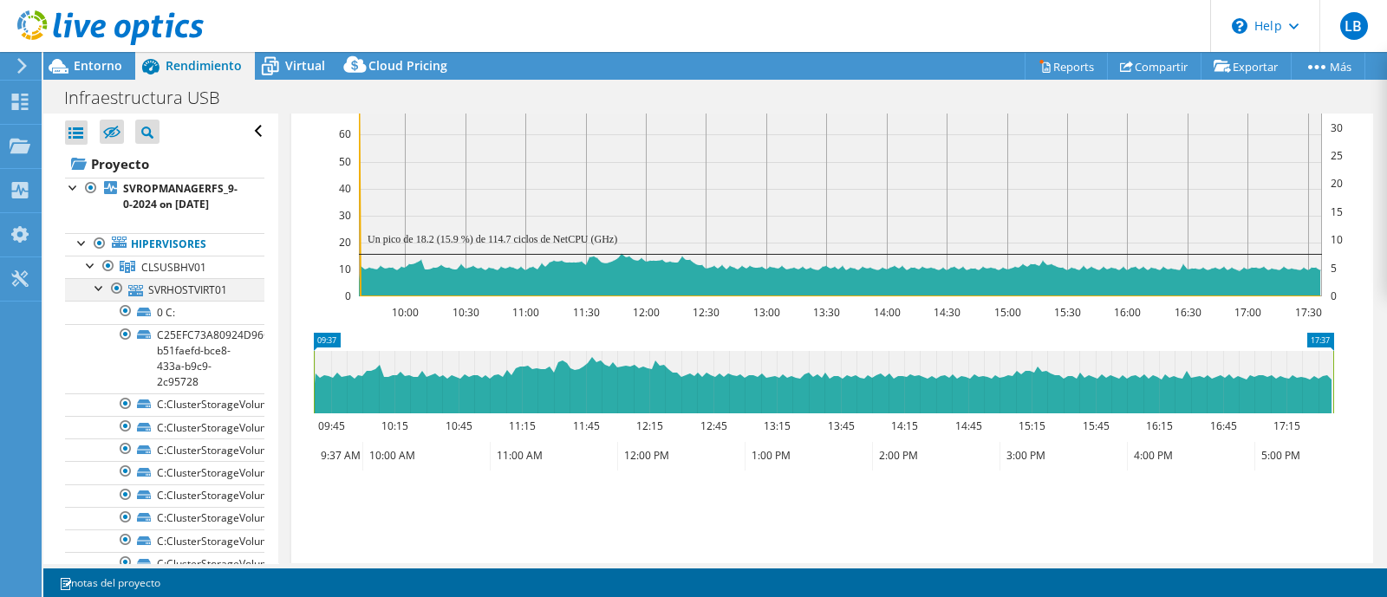
click at [101, 288] on div at bounding box center [99, 286] width 17 height 17
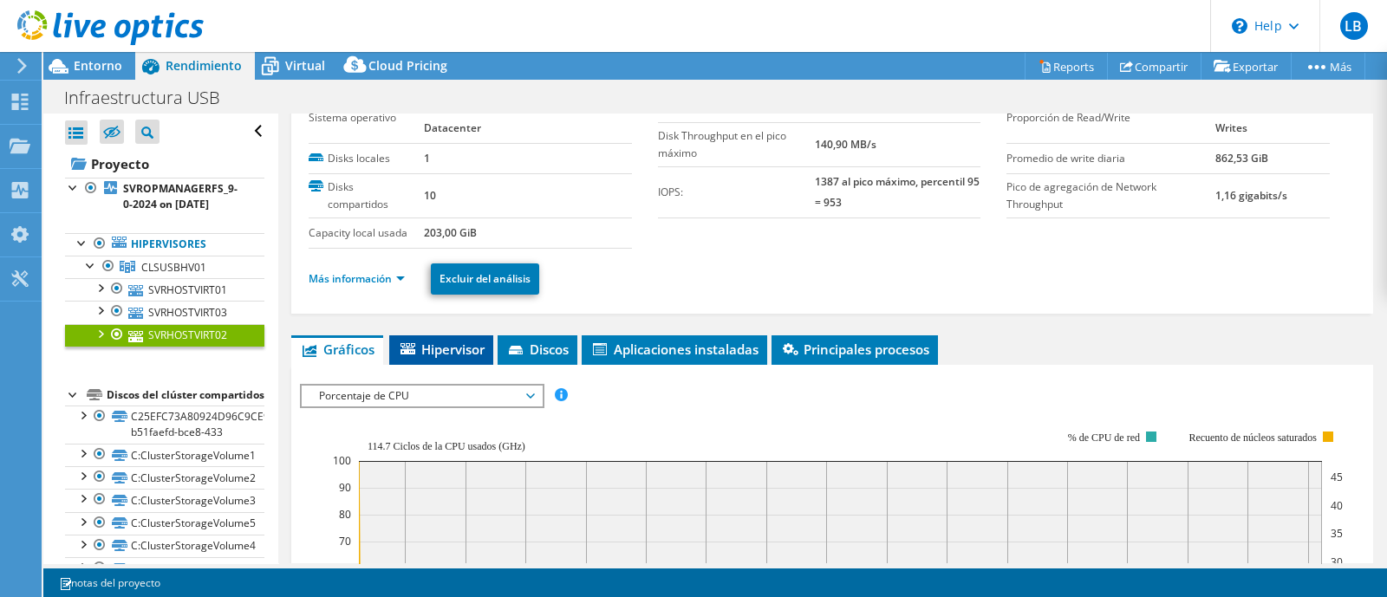
scroll to position [216, 0]
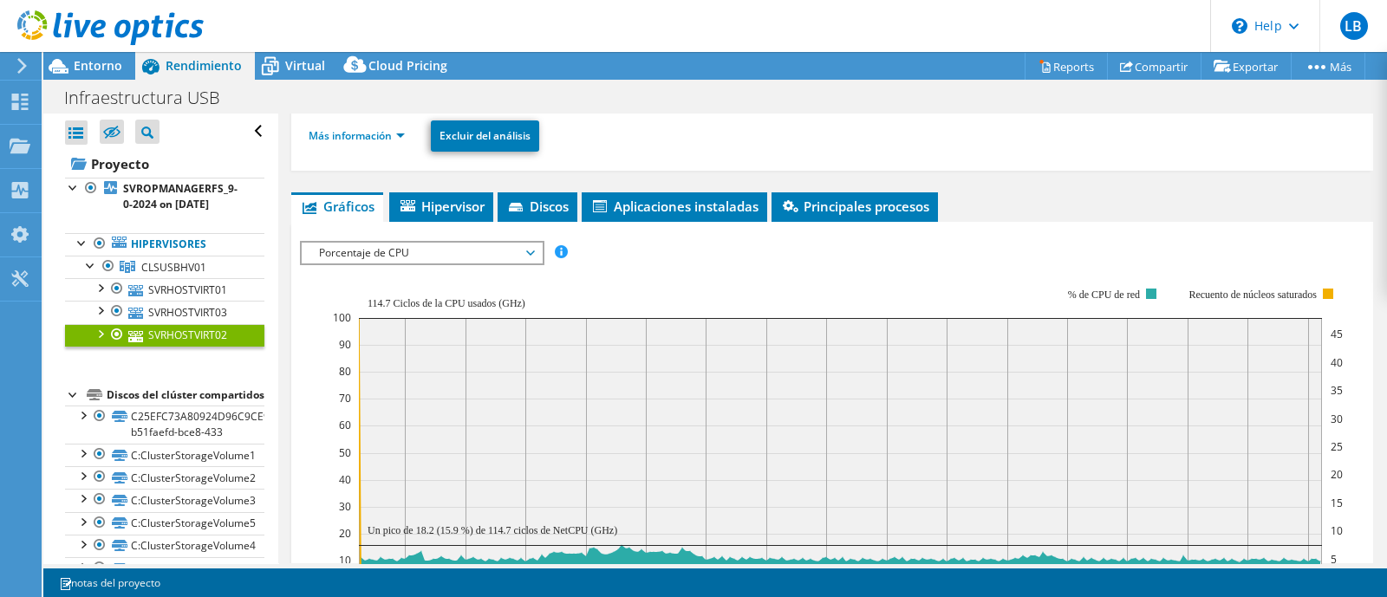
click at [448, 227] on div "ESPS Disk Throughput Tamaño de E/S Latencia Profundidad de la cola Porcentaje d…" at bounding box center [832, 534] width 1065 height 624
click at [447, 209] on span "Hipervisor" at bounding box center [441, 206] width 87 height 17
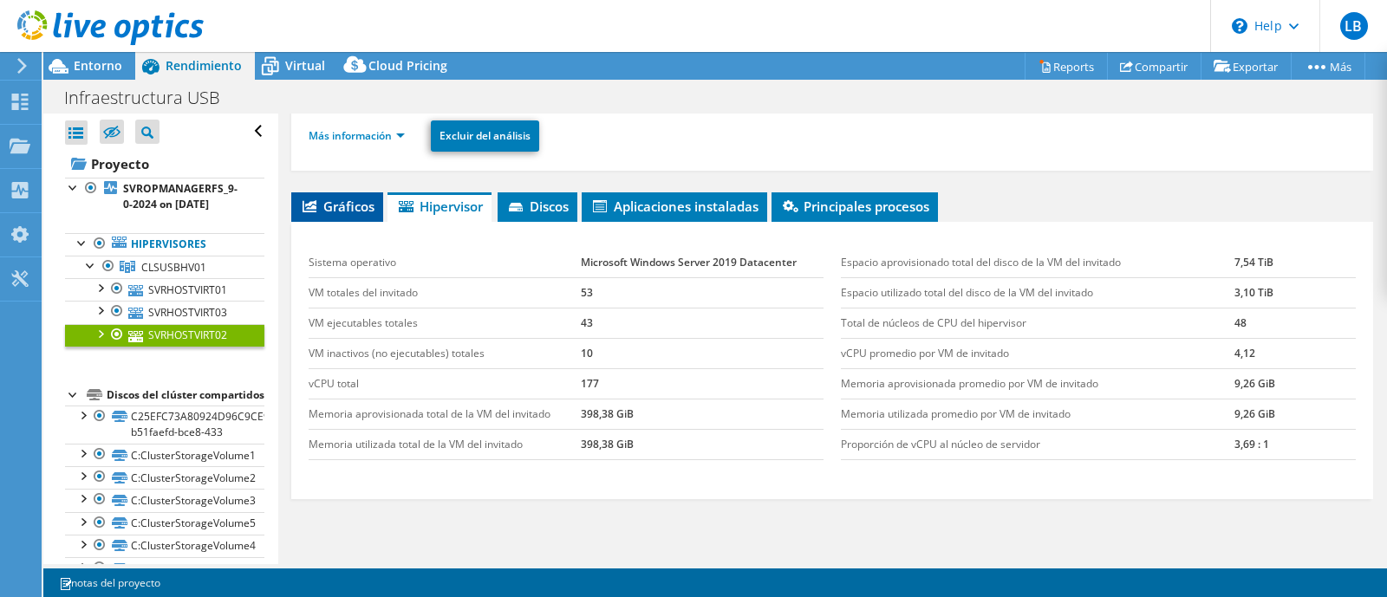
click at [291, 207] on li "Gráficos" at bounding box center [337, 206] width 92 height 29
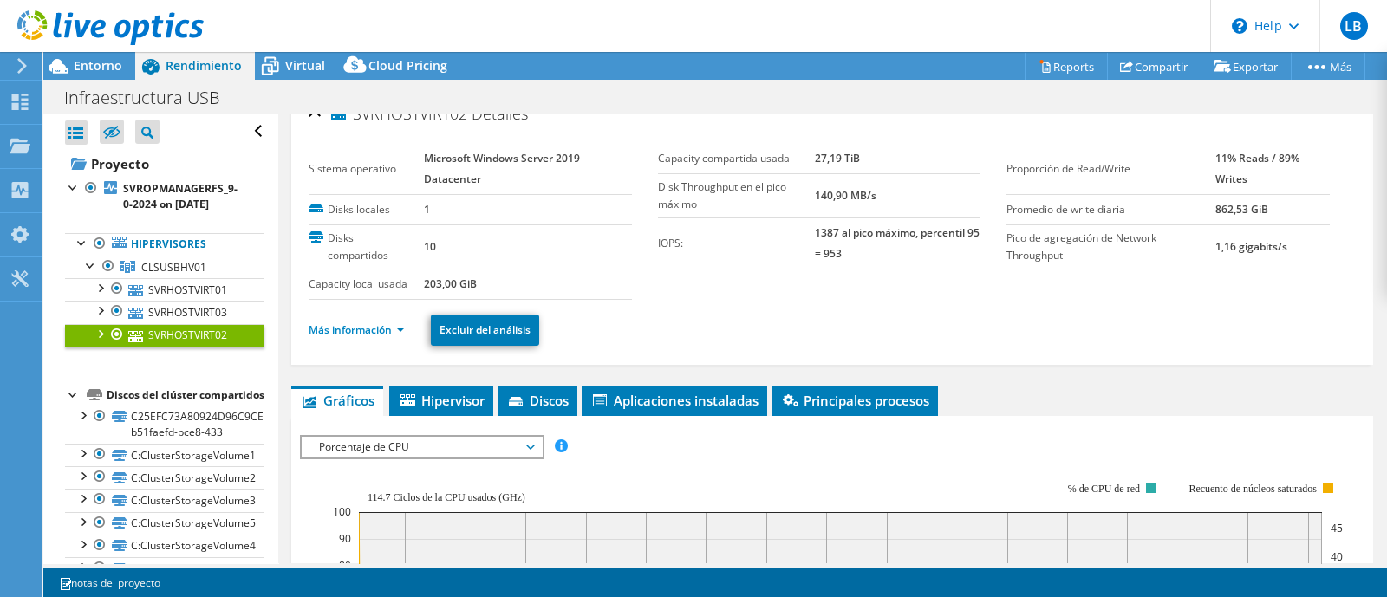
scroll to position [0, 0]
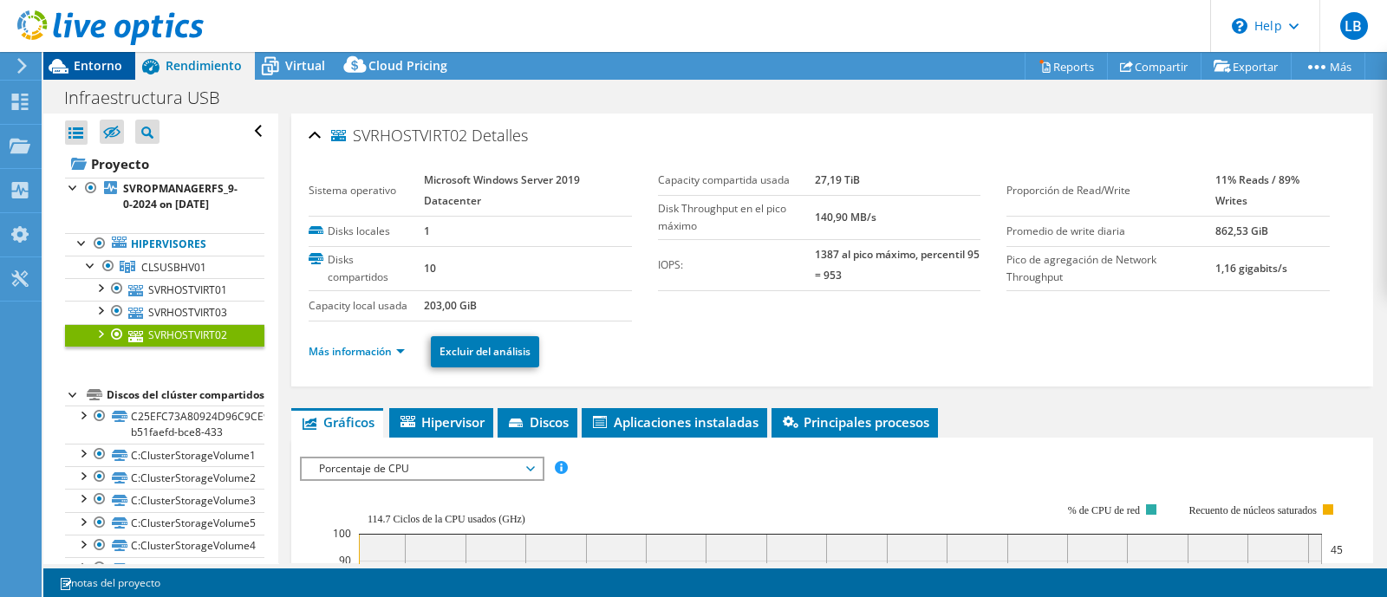
click at [108, 62] on span "Entorno" at bounding box center [98, 65] width 49 height 16
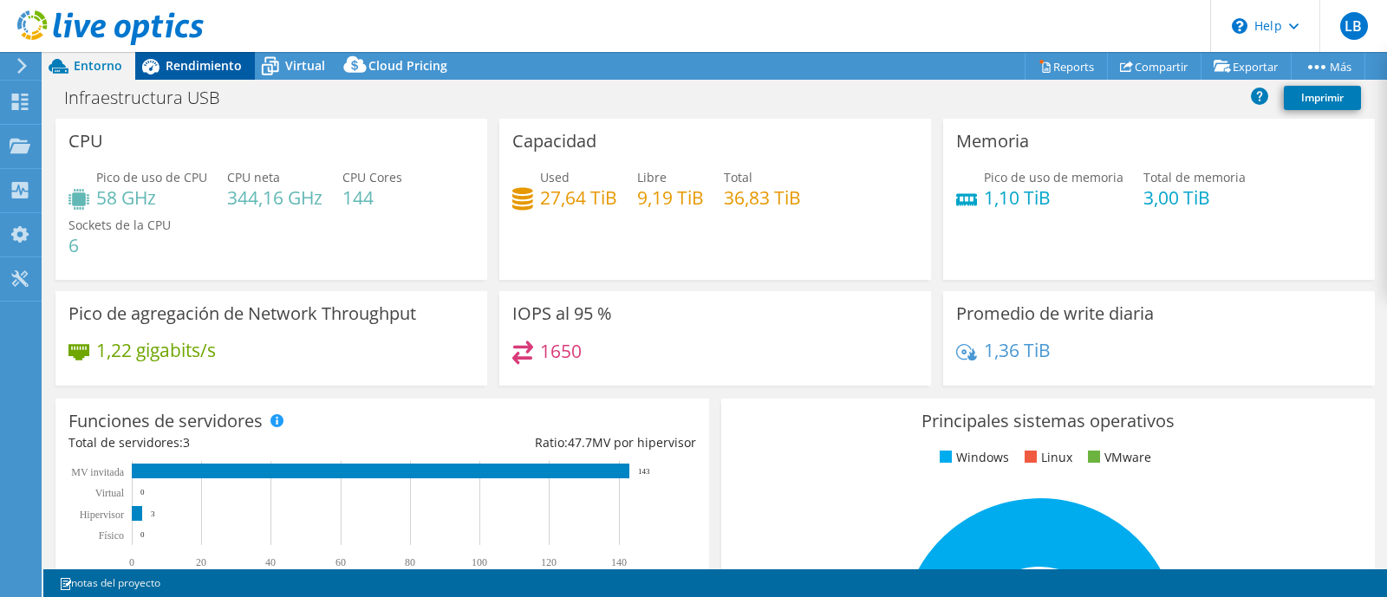
click at [241, 55] on div "Rendimiento" at bounding box center [195, 66] width 120 height 28
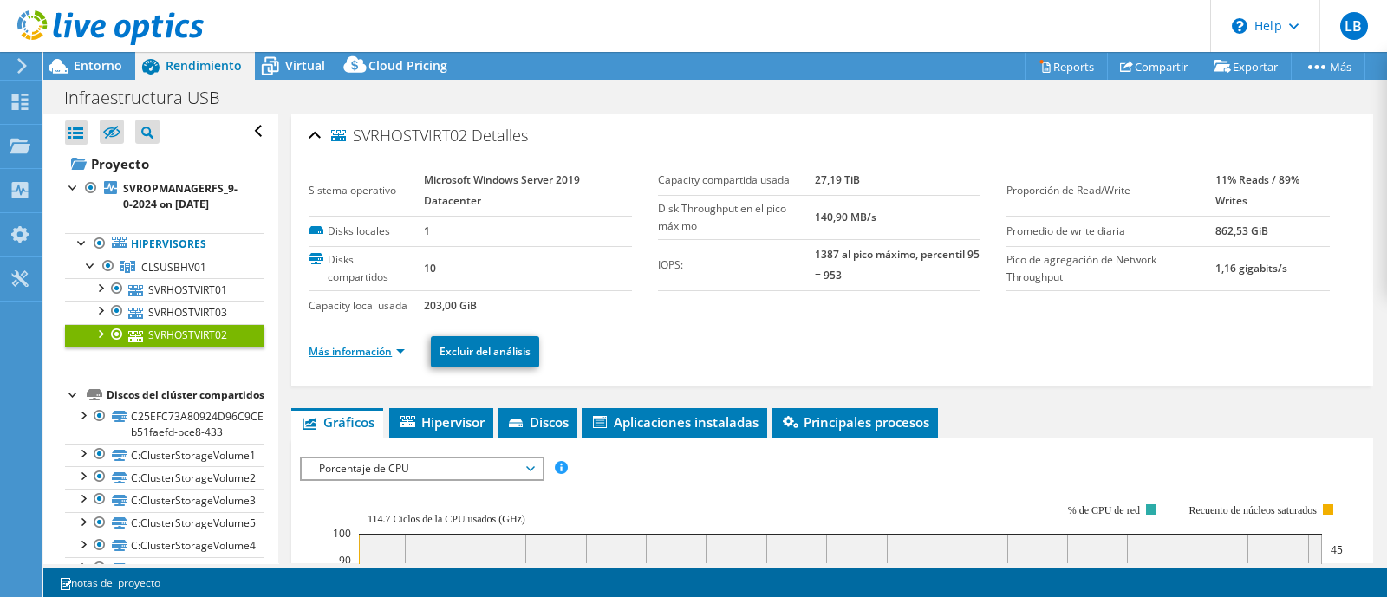
click at [354, 351] on link "Más información" at bounding box center [357, 351] width 96 height 15
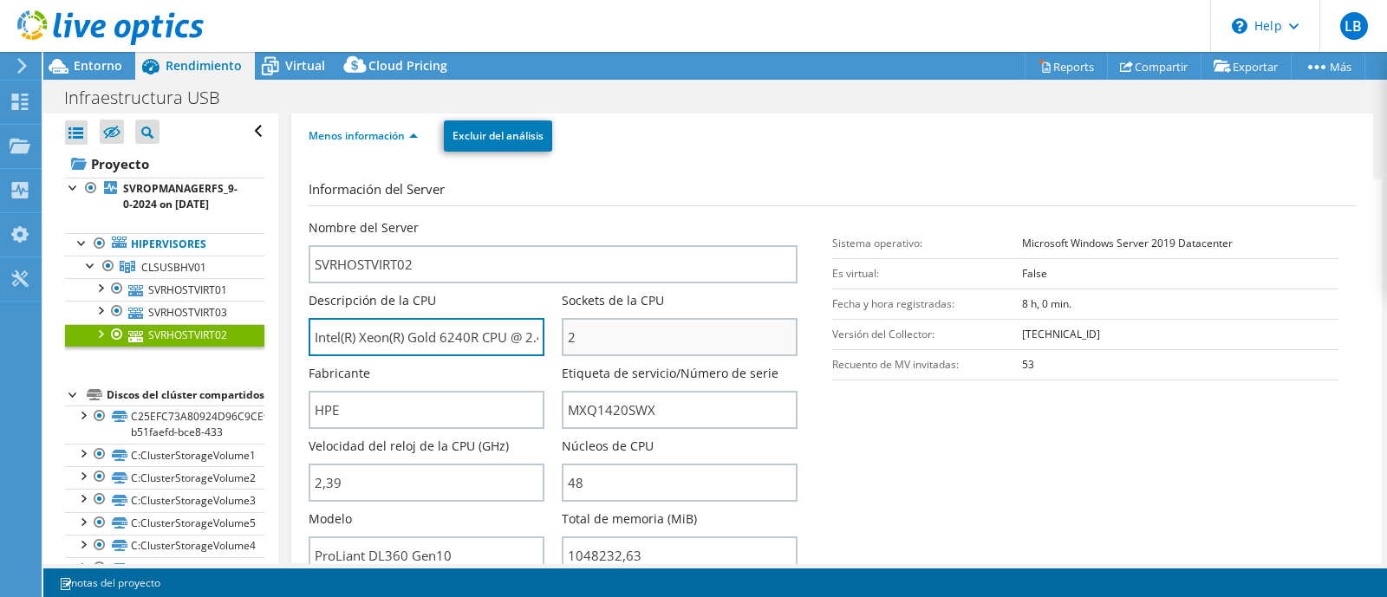
scroll to position [0, 43]
drag, startPoint x: 395, startPoint y: 339, endPoint x: 514, endPoint y: 344, distance: 118.9
click at [514, 344] on input "Intel(R) Xeon(R) Gold 6240R CPU @ 2.40GHz" at bounding box center [427, 337] width 236 height 38
click at [500, 345] on input "Intel(R) Xeon(R) Gold 6240R CPU @ 2.40GHz" at bounding box center [427, 337] width 236 height 38
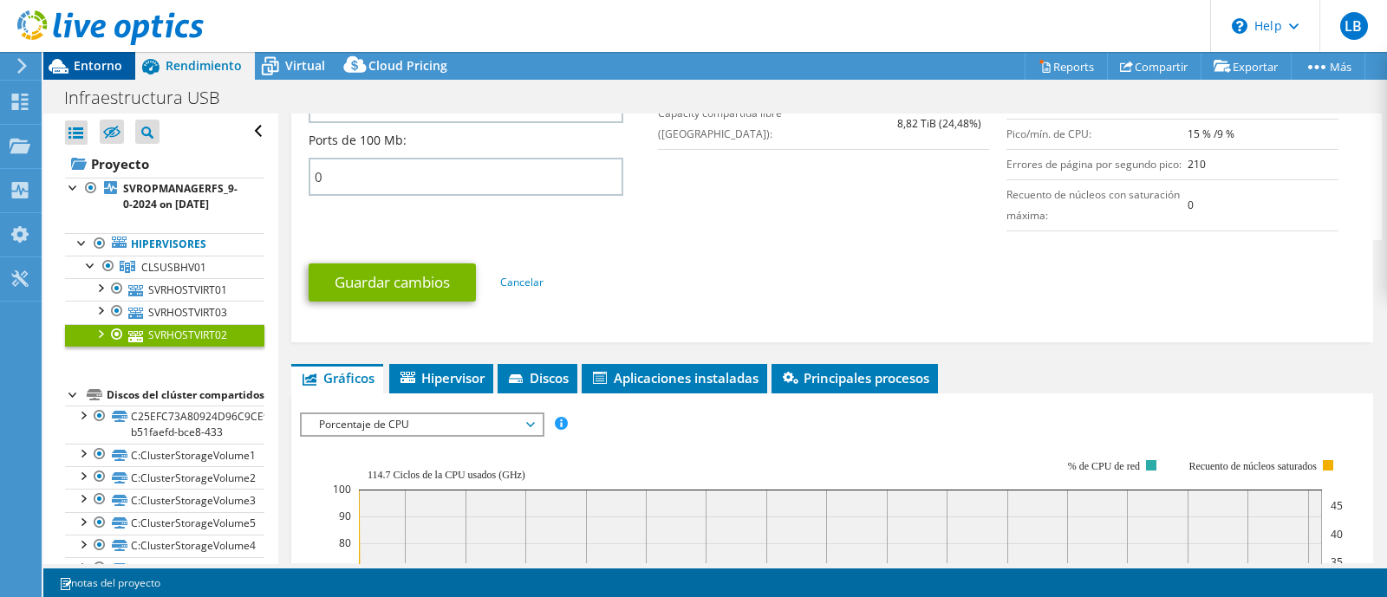
scroll to position [0, 0]
click at [90, 60] on span "Entorno" at bounding box center [98, 65] width 49 height 16
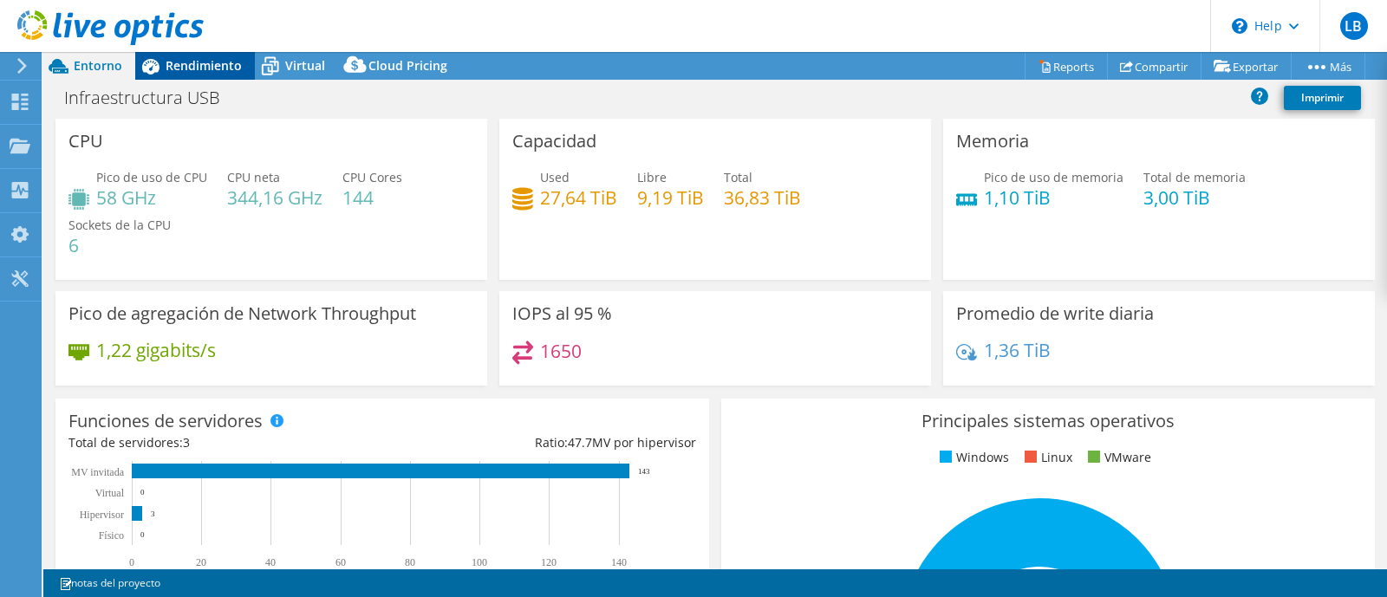
click at [230, 75] on div "Rendimiento" at bounding box center [195, 66] width 120 height 28
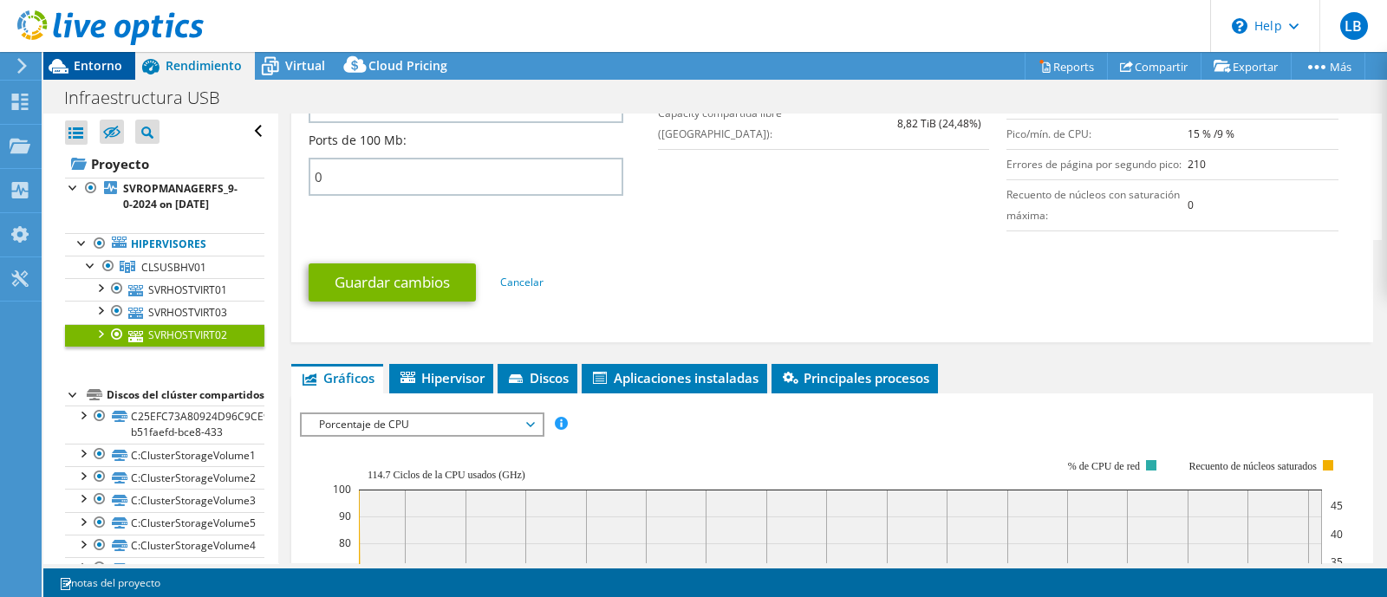
click at [74, 62] on span "Entorno" at bounding box center [98, 65] width 49 height 16
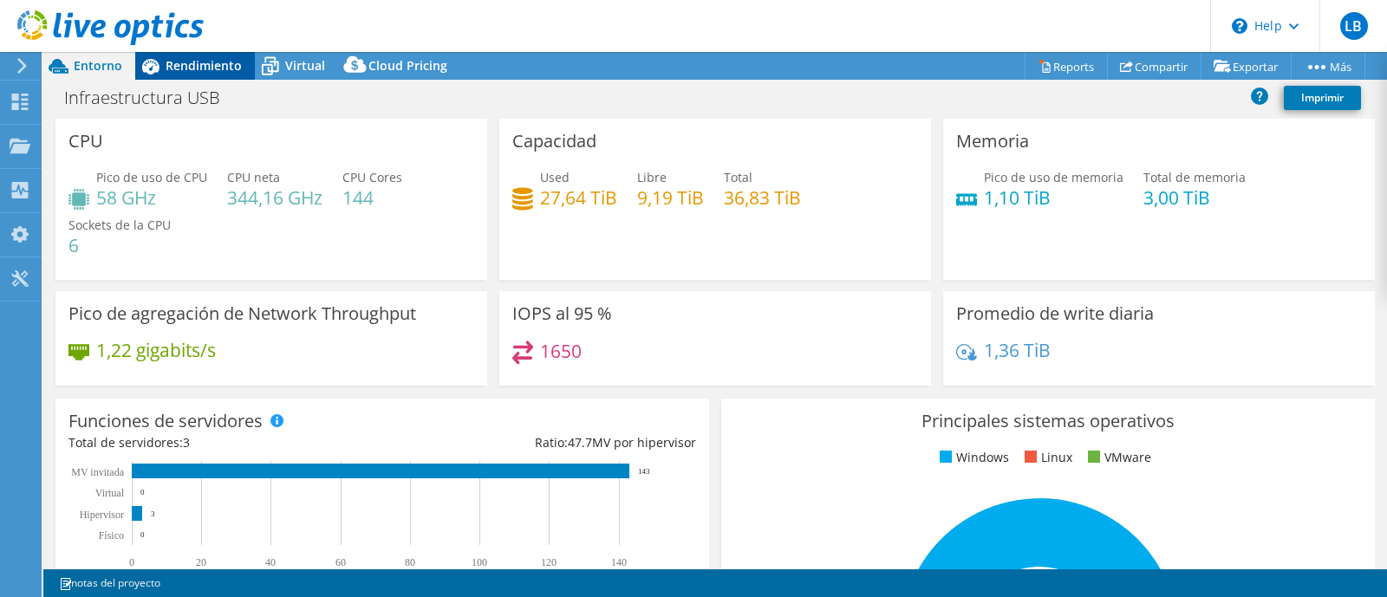
click at [179, 63] on span "Rendimiento" at bounding box center [204, 65] width 76 height 16
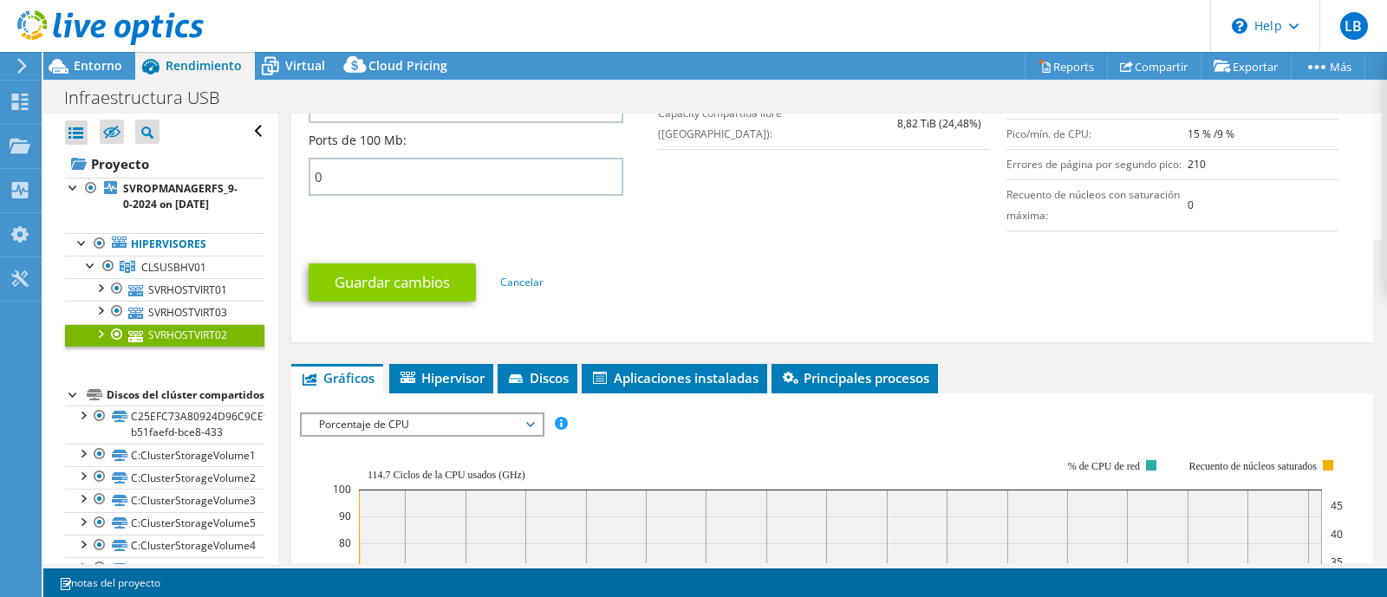
scroll to position [1192, 0]
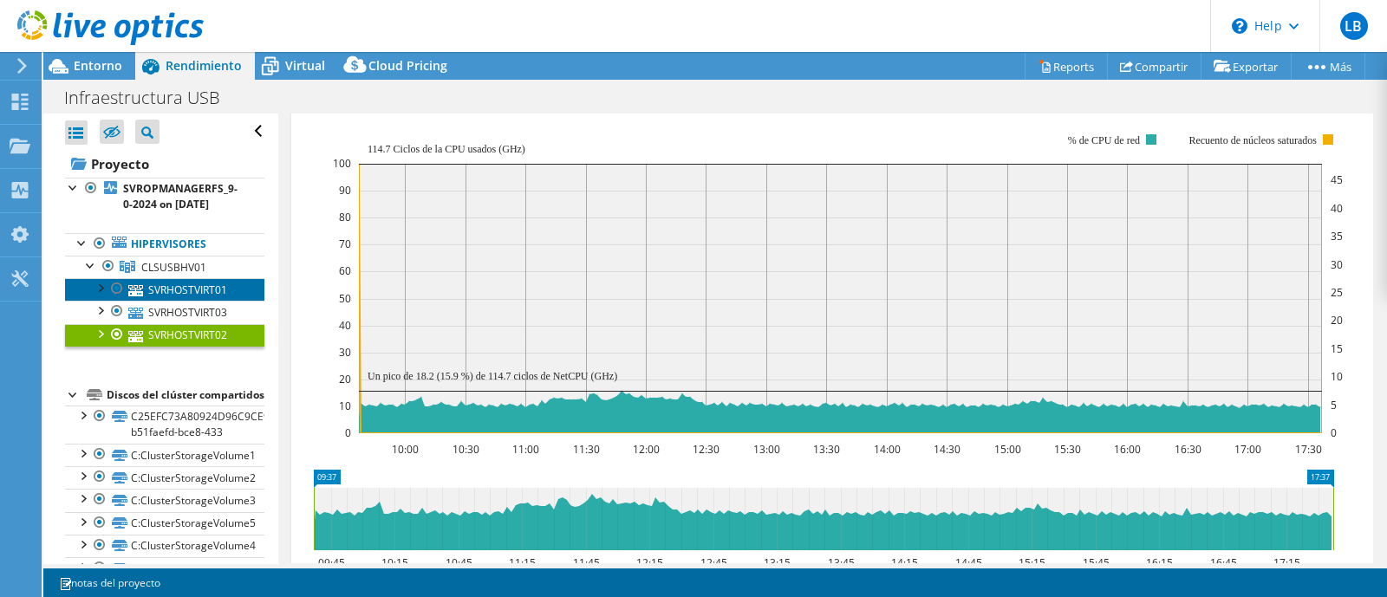
click at [178, 292] on link "SVRHOSTVIRT01" at bounding box center [164, 289] width 199 height 23
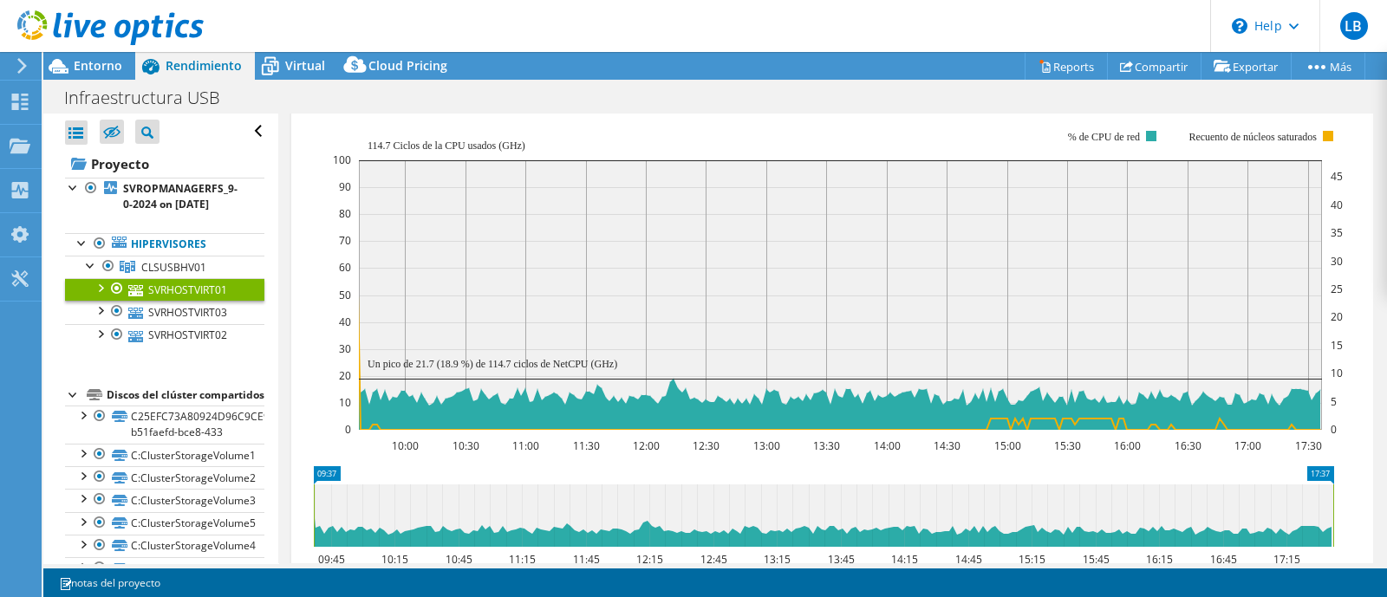
scroll to position [0, 0]
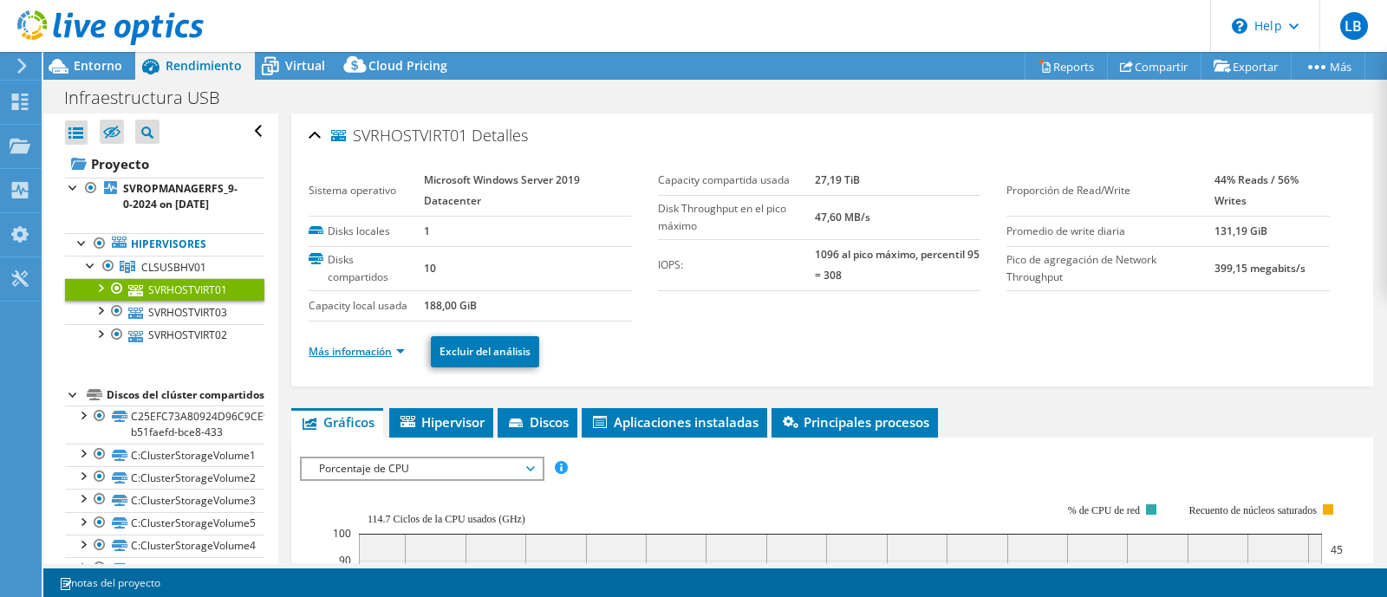
click at [393, 349] on link "Más información" at bounding box center [357, 351] width 96 height 15
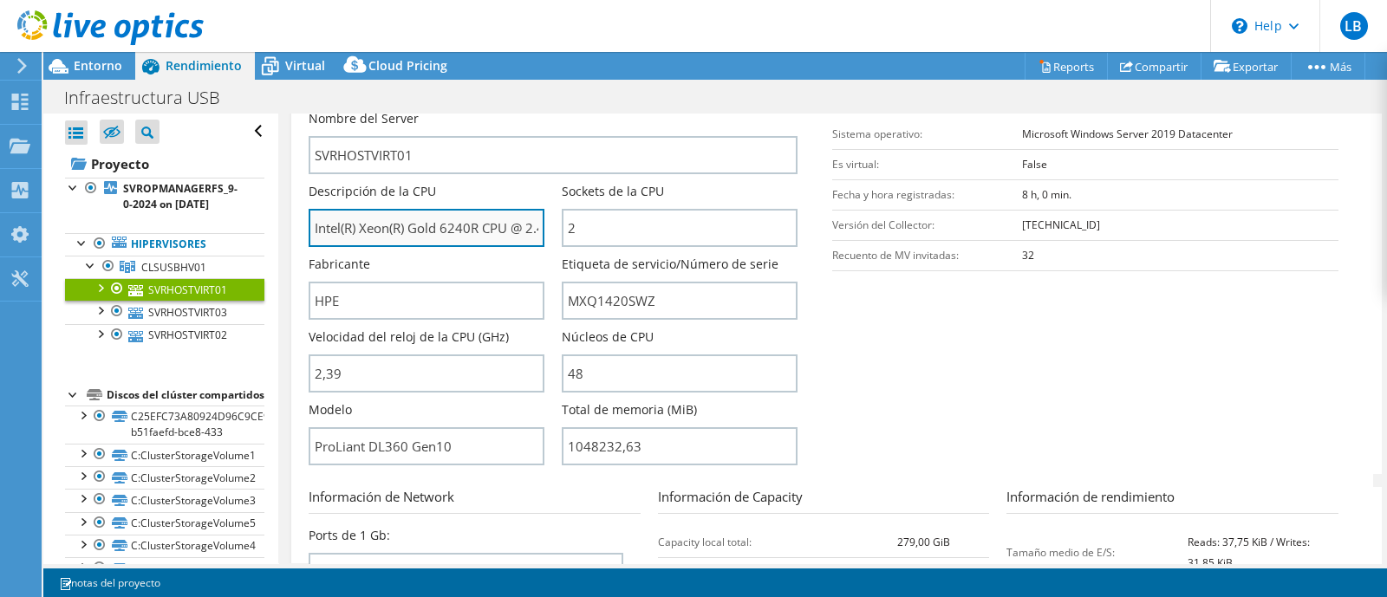
scroll to position [0, 43]
drag, startPoint x: 448, startPoint y: 229, endPoint x: 536, endPoint y: 225, distance: 87.7
click at [536, 225] on input "Intel(R) Xeon(R) Gold 6240R CPU @ 2.40GHz" at bounding box center [427, 228] width 236 height 38
click at [494, 257] on div "Fabricante HPE" at bounding box center [427, 288] width 236 height 64
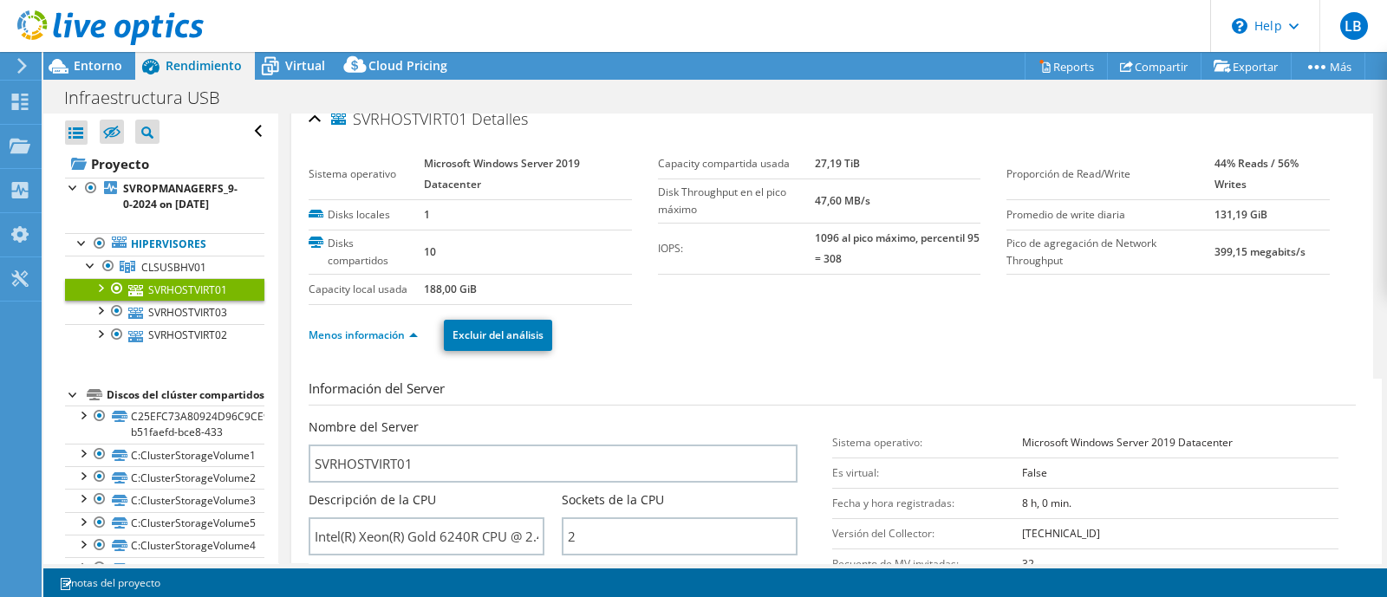
scroll to position [0, 0]
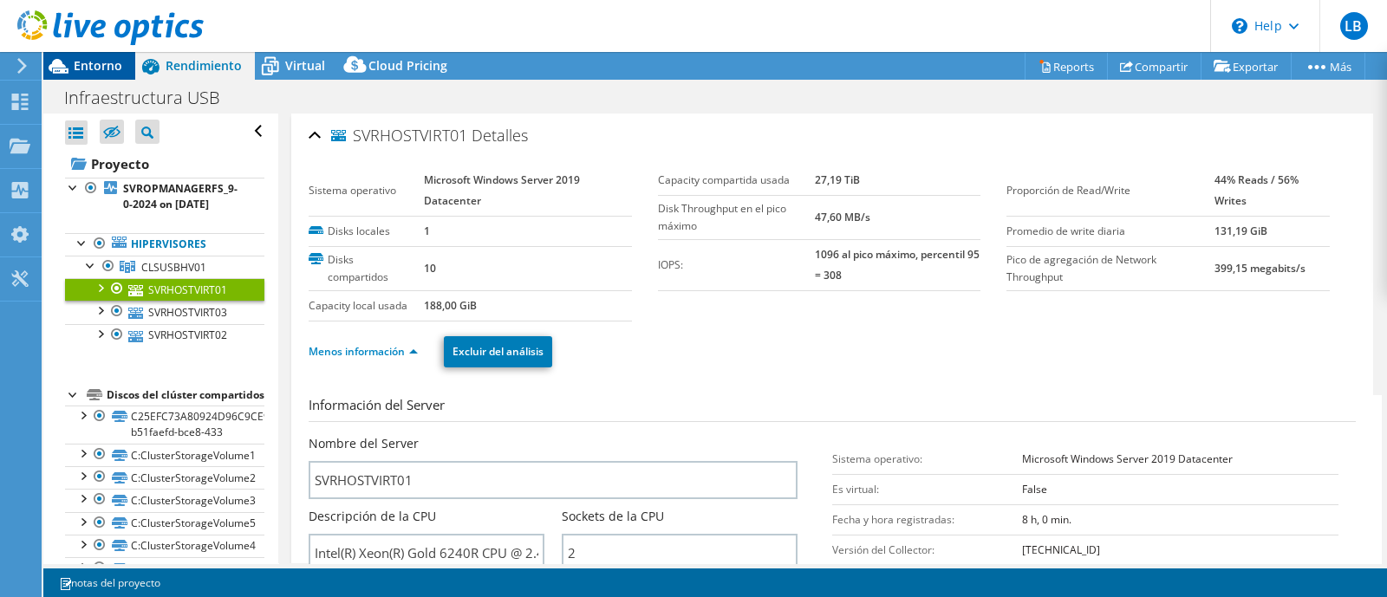
click at [81, 67] on span "Entorno" at bounding box center [98, 65] width 49 height 16
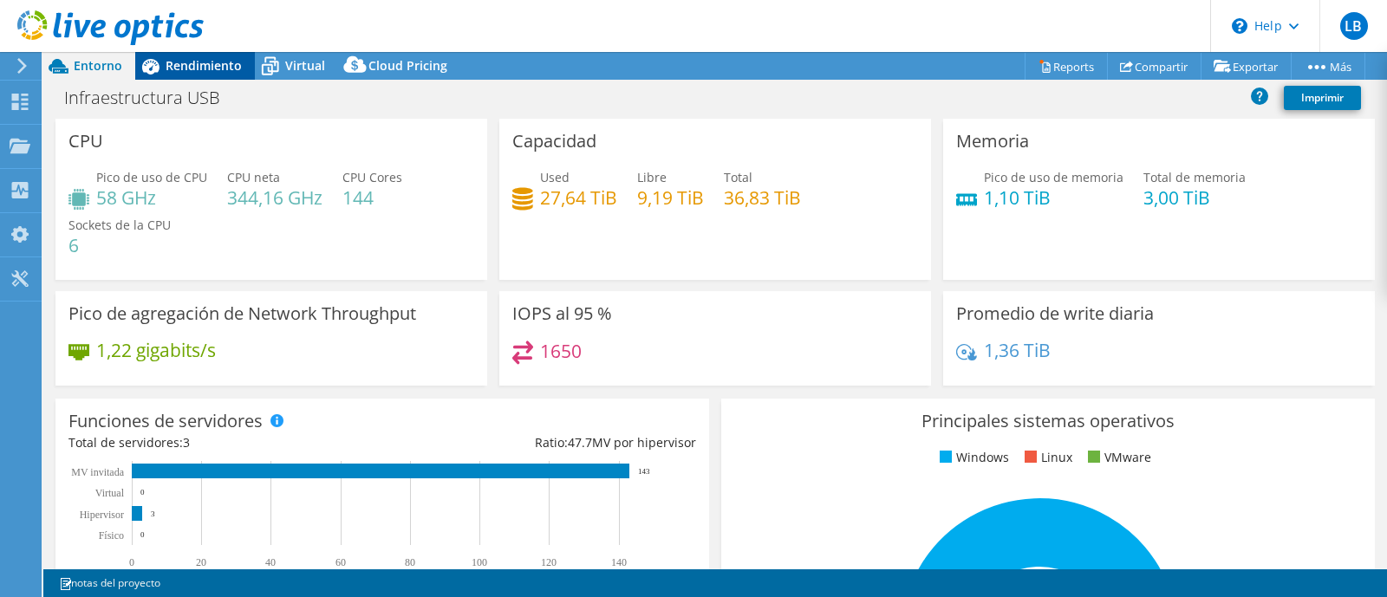
click at [205, 70] on span "Rendimiento" at bounding box center [204, 65] width 76 height 16
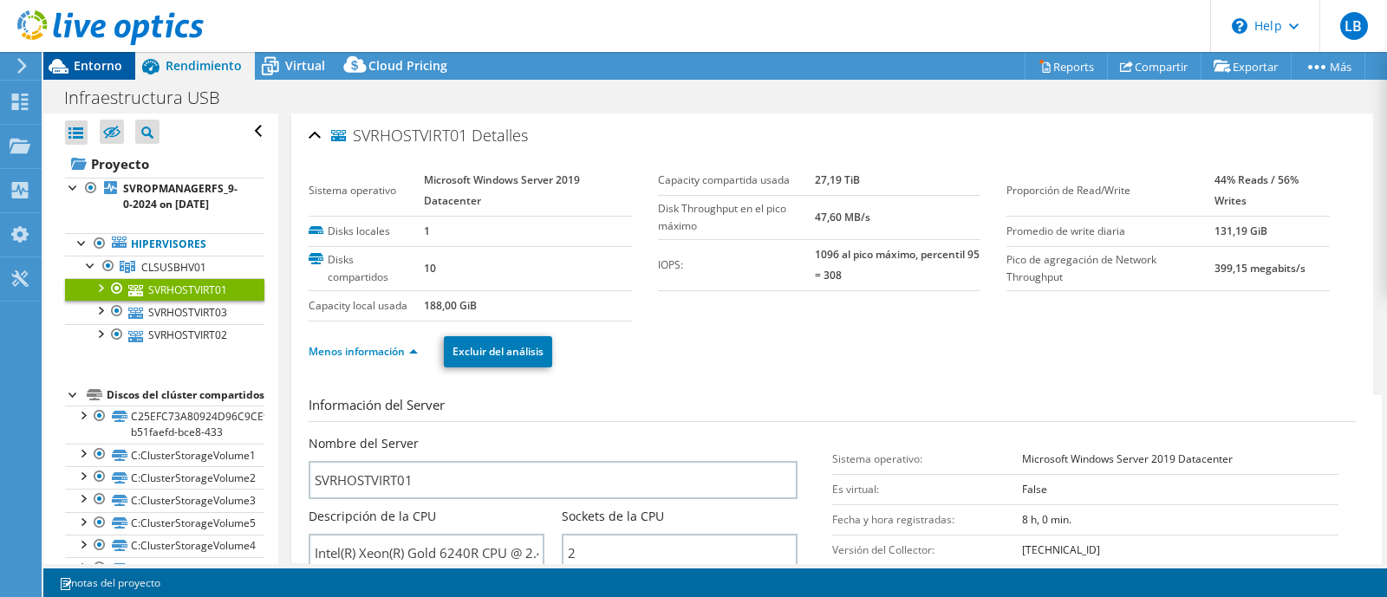
click at [100, 70] on span "Entorno" at bounding box center [98, 65] width 49 height 16
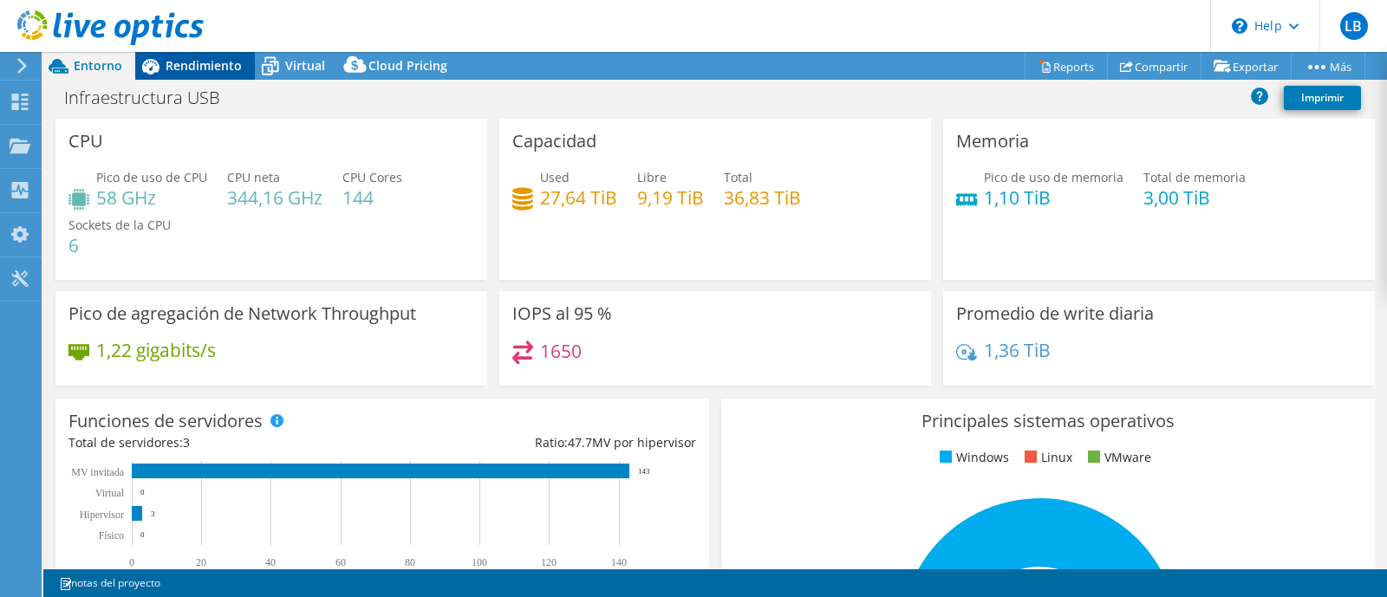
click at [177, 64] on span "Rendimiento" at bounding box center [204, 65] width 76 height 16
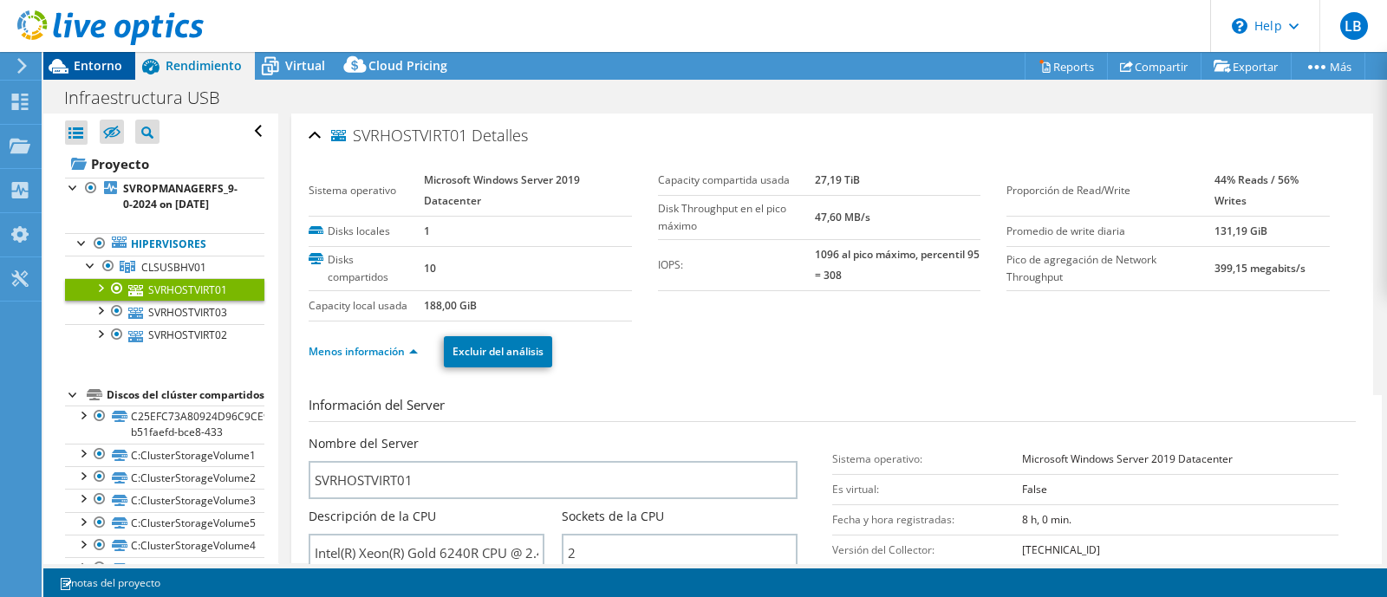
click at [66, 64] on icon at bounding box center [58, 66] width 30 height 30
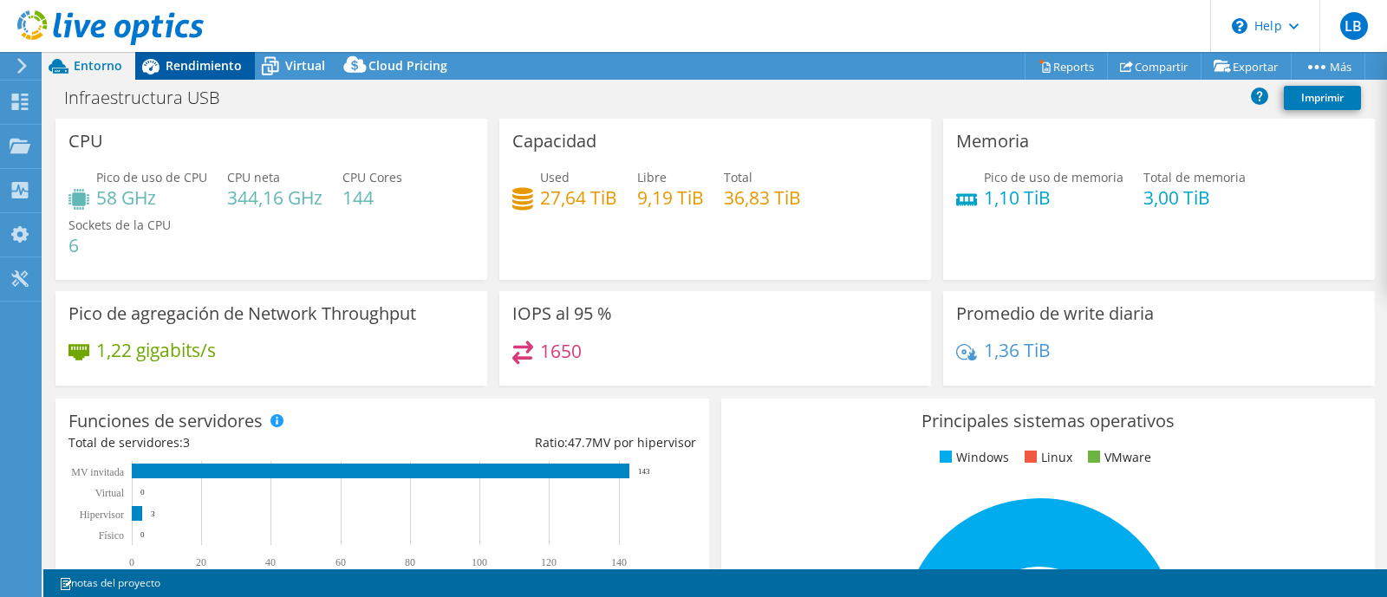
click at [198, 62] on span "Rendimiento" at bounding box center [204, 65] width 76 height 16
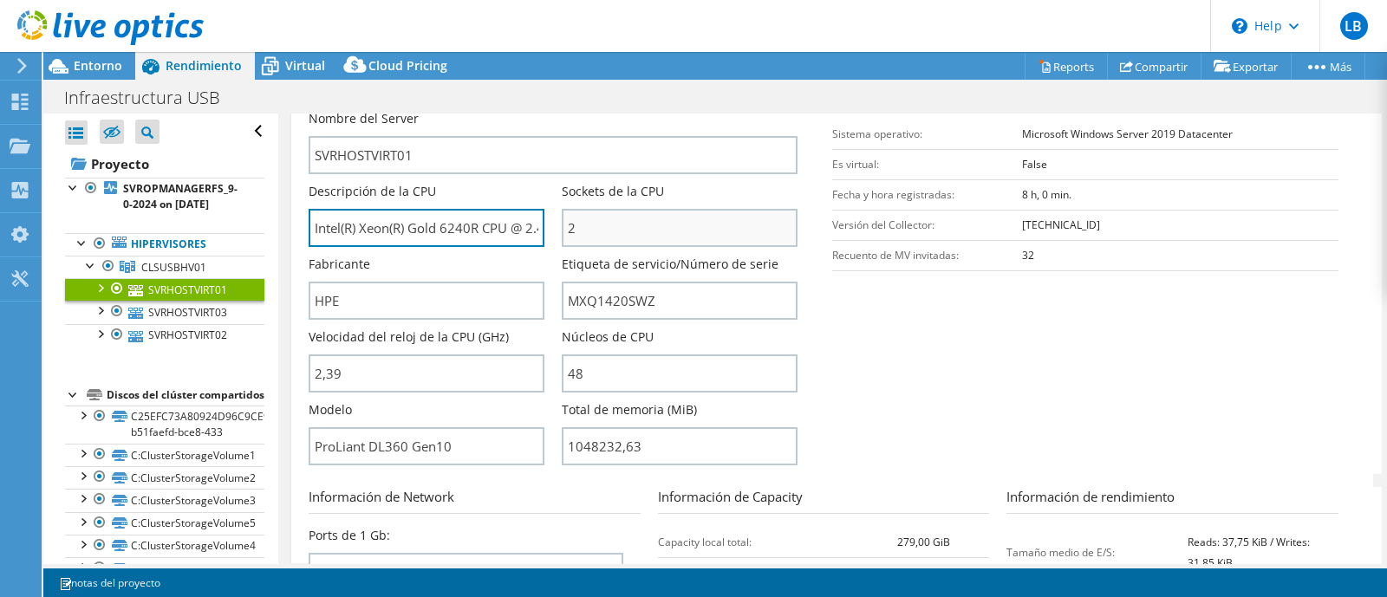
scroll to position [0, 43]
drag, startPoint x: 440, startPoint y: 228, endPoint x: 568, endPoint y: 227, distance: 127.5
click at [568, 110] on div "Nombre del Server SVRHOSTVIRT01 Descripción de la CPU Intel(R) Xeon(R) Gold 624…" at bounding box center [562, 110] width 506 height 0
click at [691, 392] on div "Núcleos de CPU 48" at bounding box center [688, 365] width 253 height 73
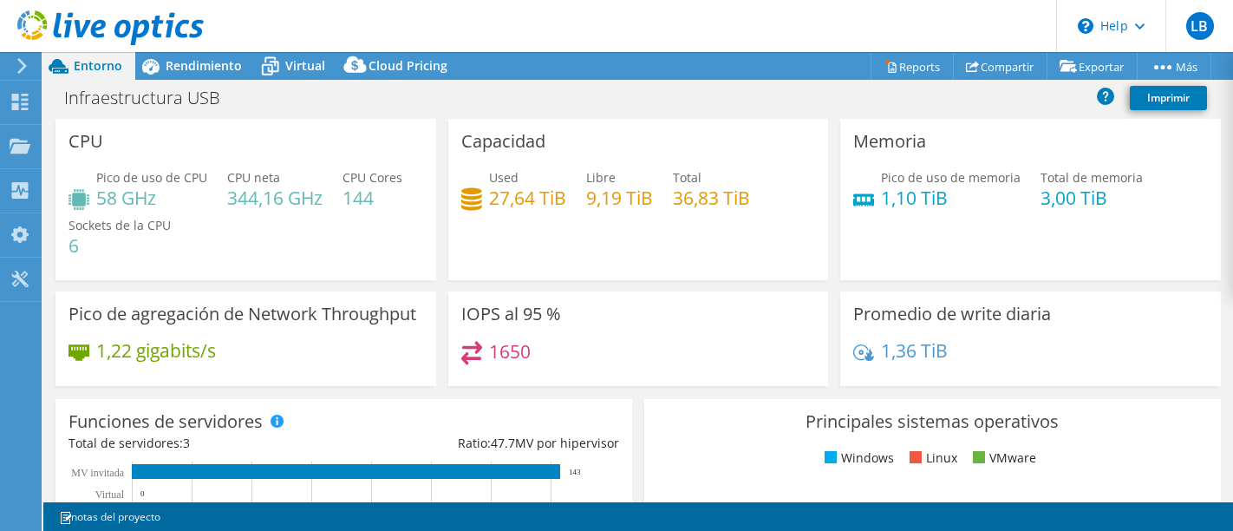
select select "USD"
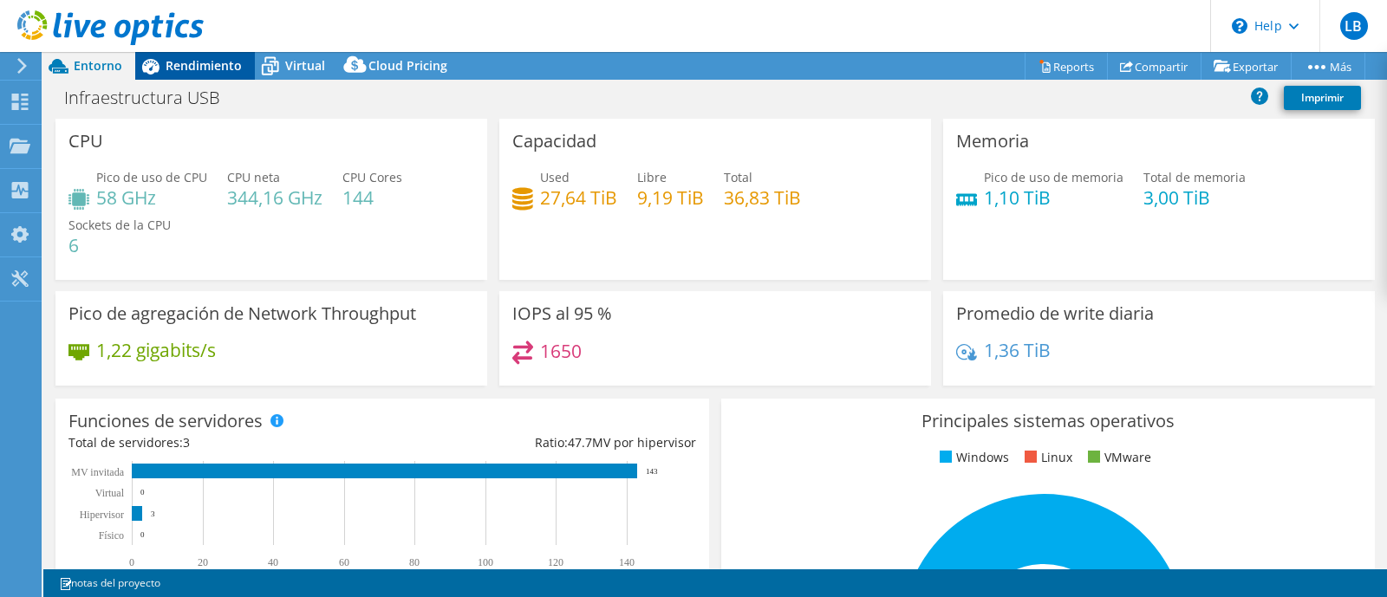
click at [215, 71] on span "Rendimiento" at bounding box center [204, 65] width 76 height 16
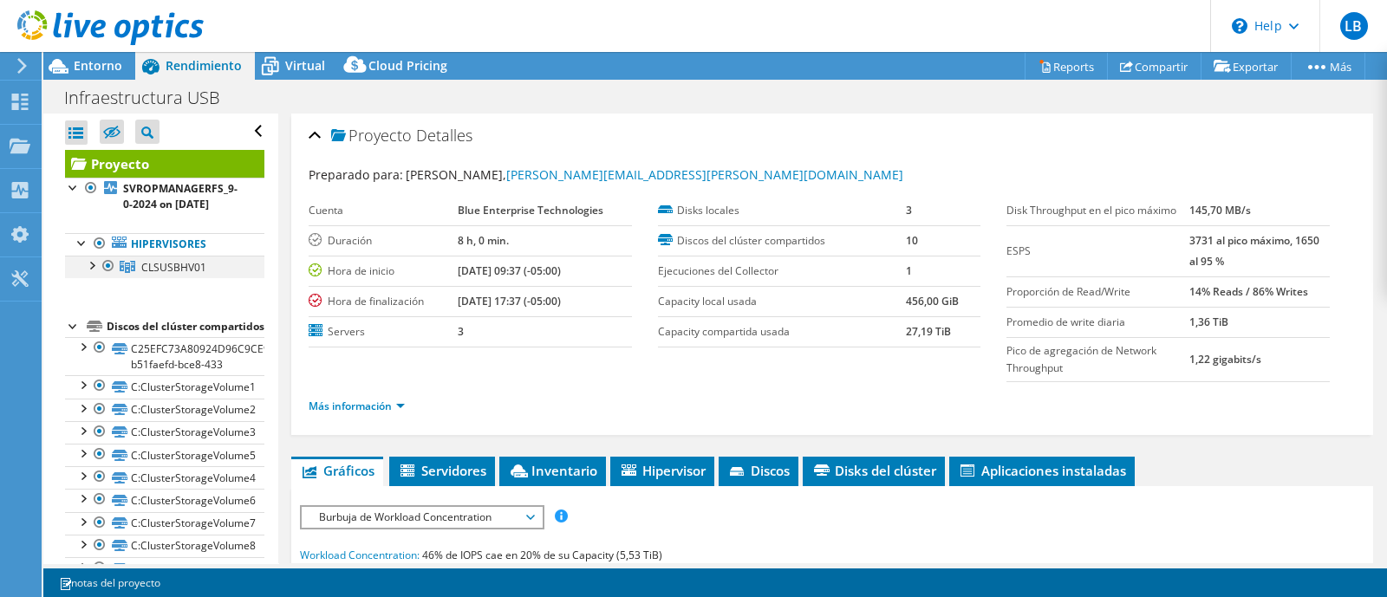
click at [84, 261] on div at bounding box center [90, 264] width 17 height 17
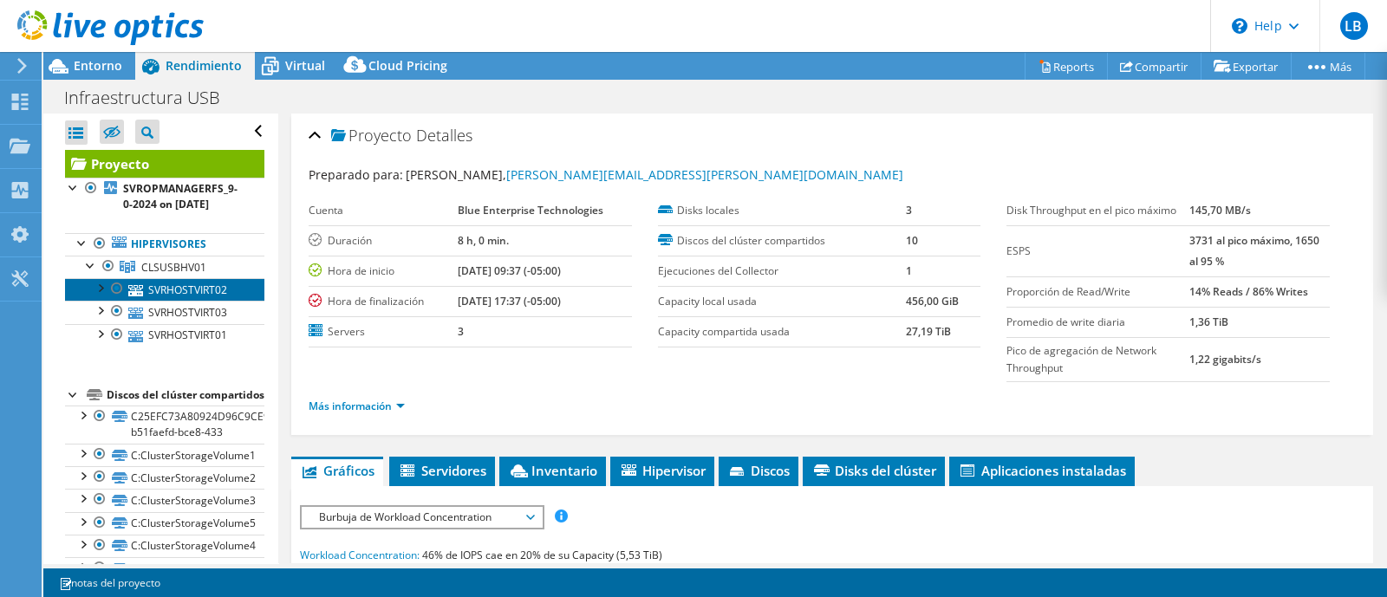
click at [155, 298] on link "SVRHOSTVIRT02" at bounding box center [164, 289] width 199 height 23
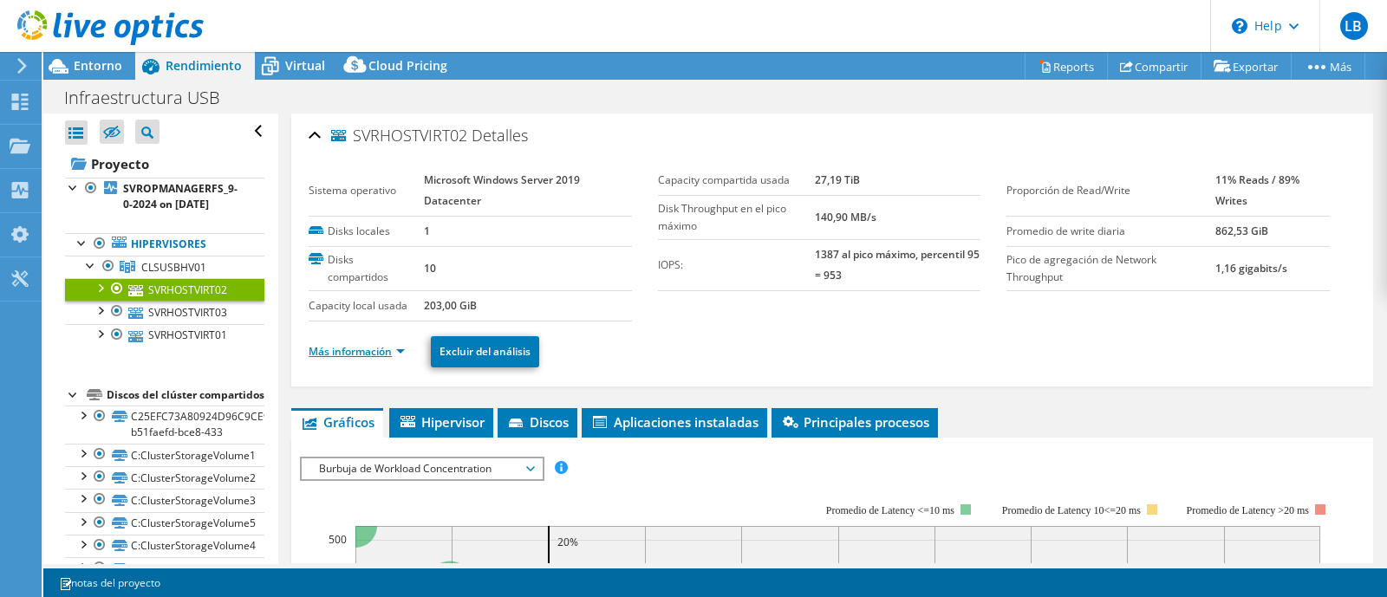
click at [377, 349] on link "Más información" at bounding box center [357, 351] width 96 height 15
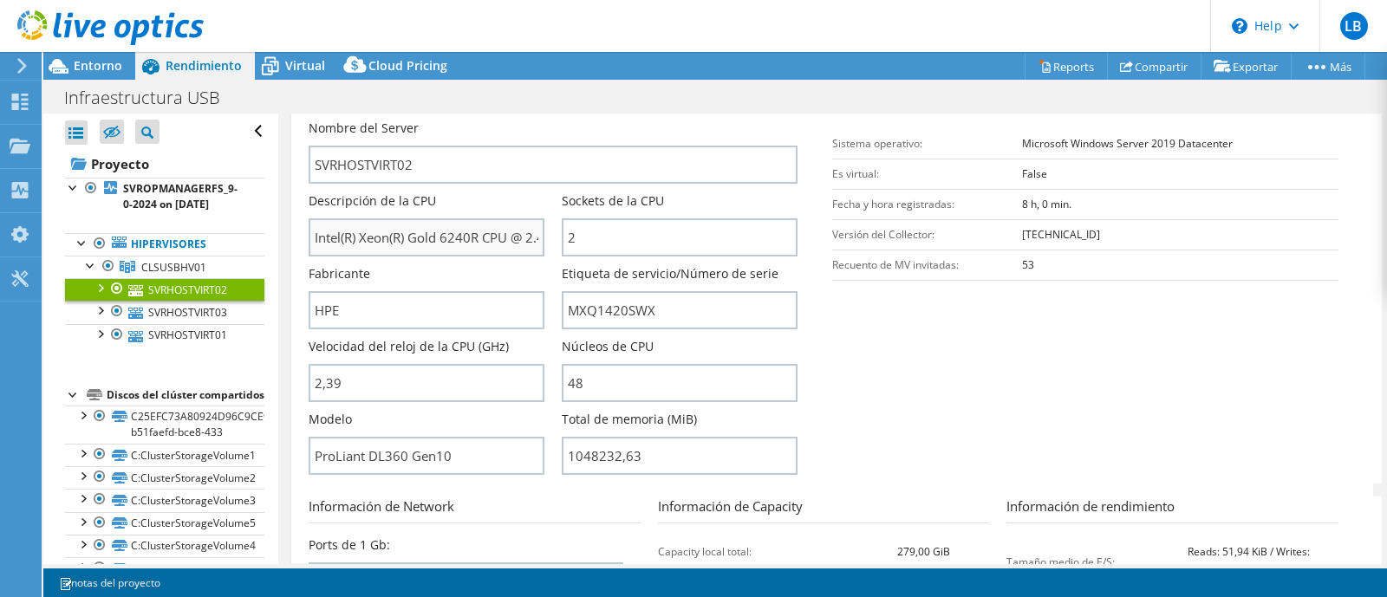
scroll to position [433, 0]
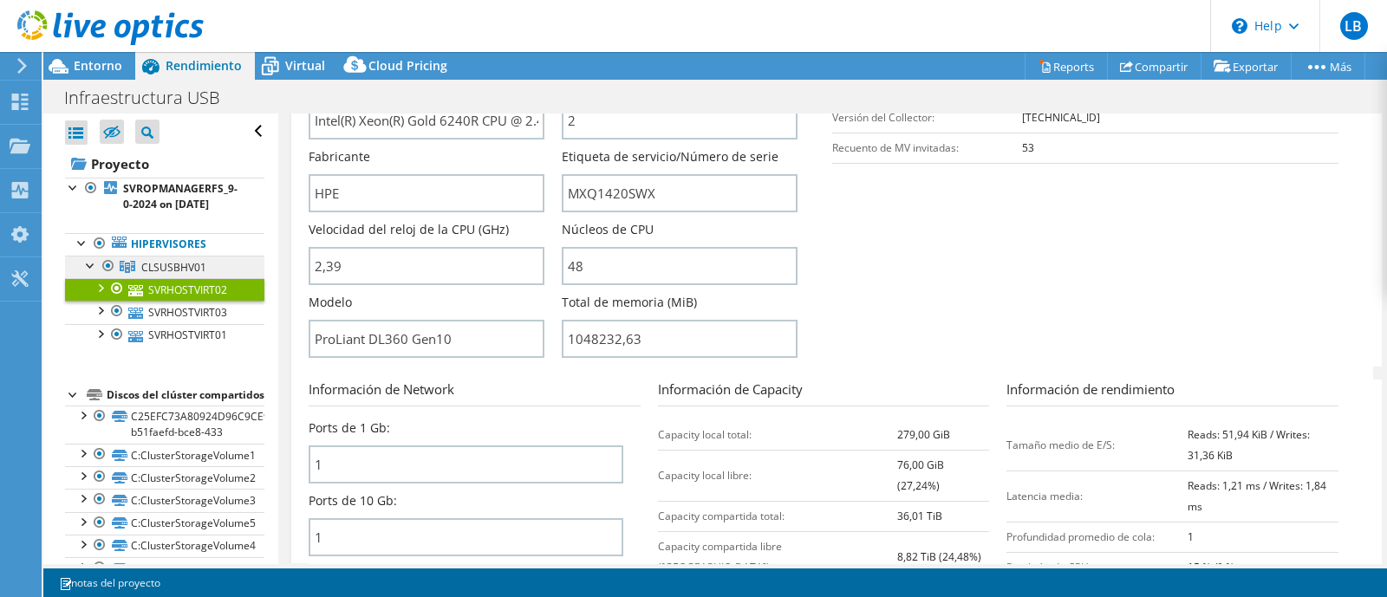
click at [173, 260] on span "CLSUSBHV01" at bounding box center [173, 267] width 65 height 15
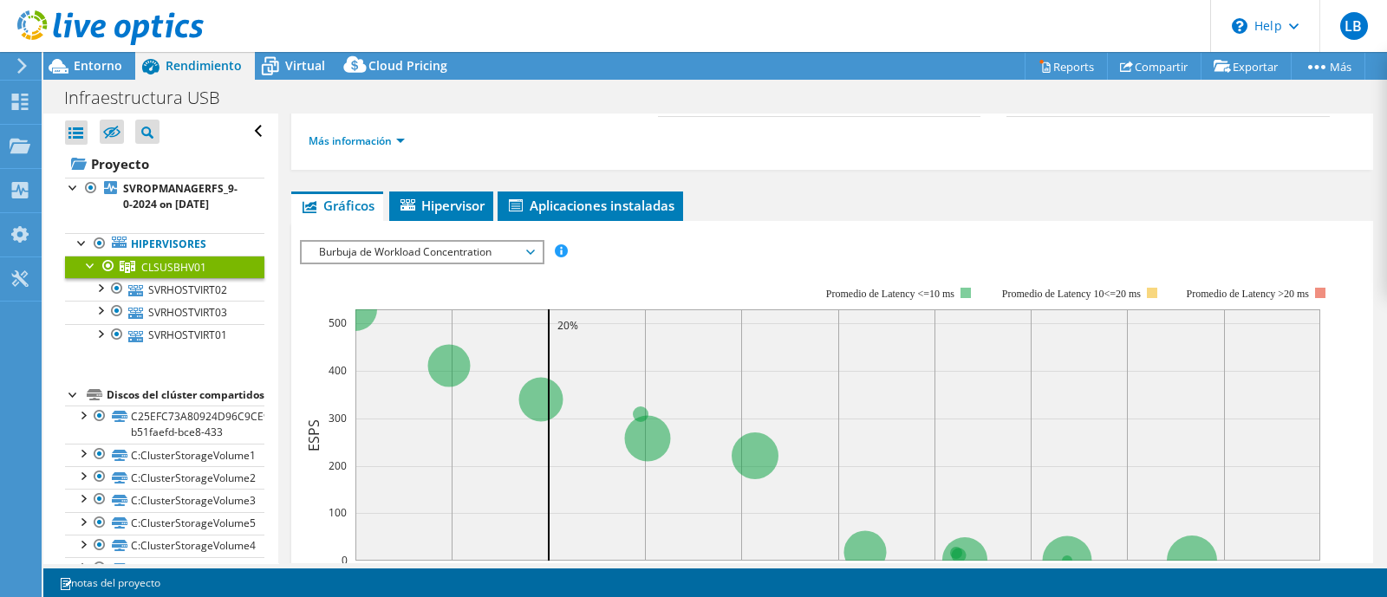
scroll to position [0, 0]
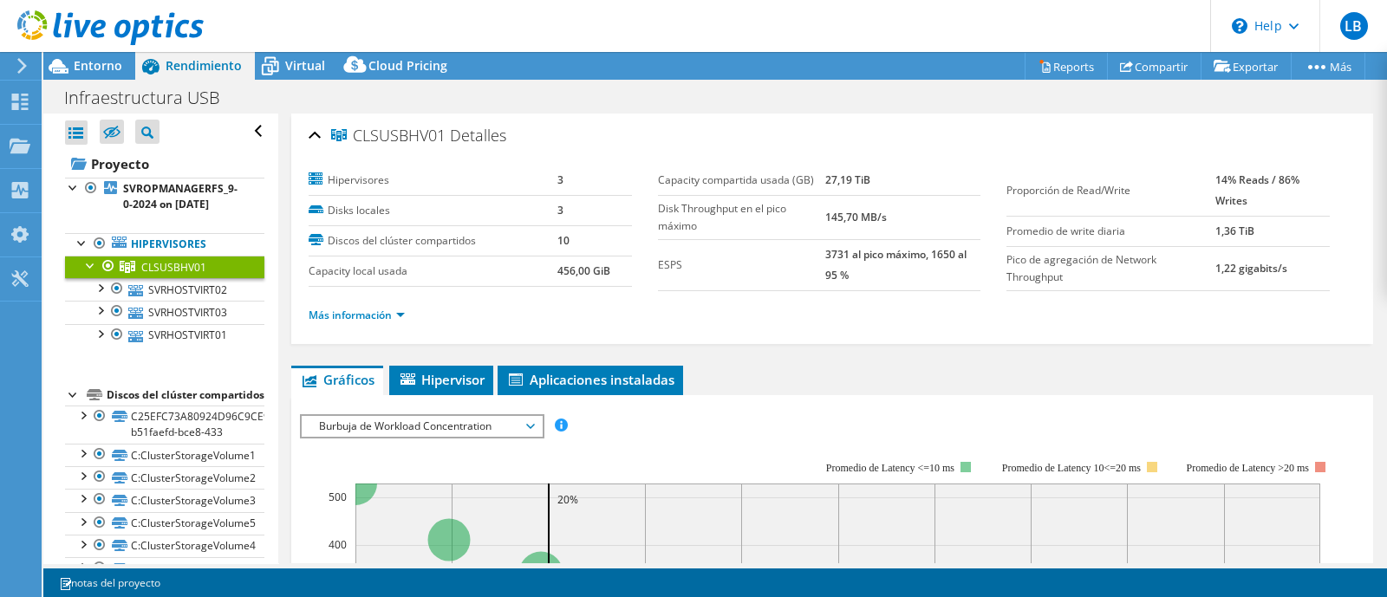
click at [94, 54] on div at bounding box center [102, 29] width 204 height 58
click at [95, 62] on span "Entorno" at bounding box center [98, 65] width 49 height 16
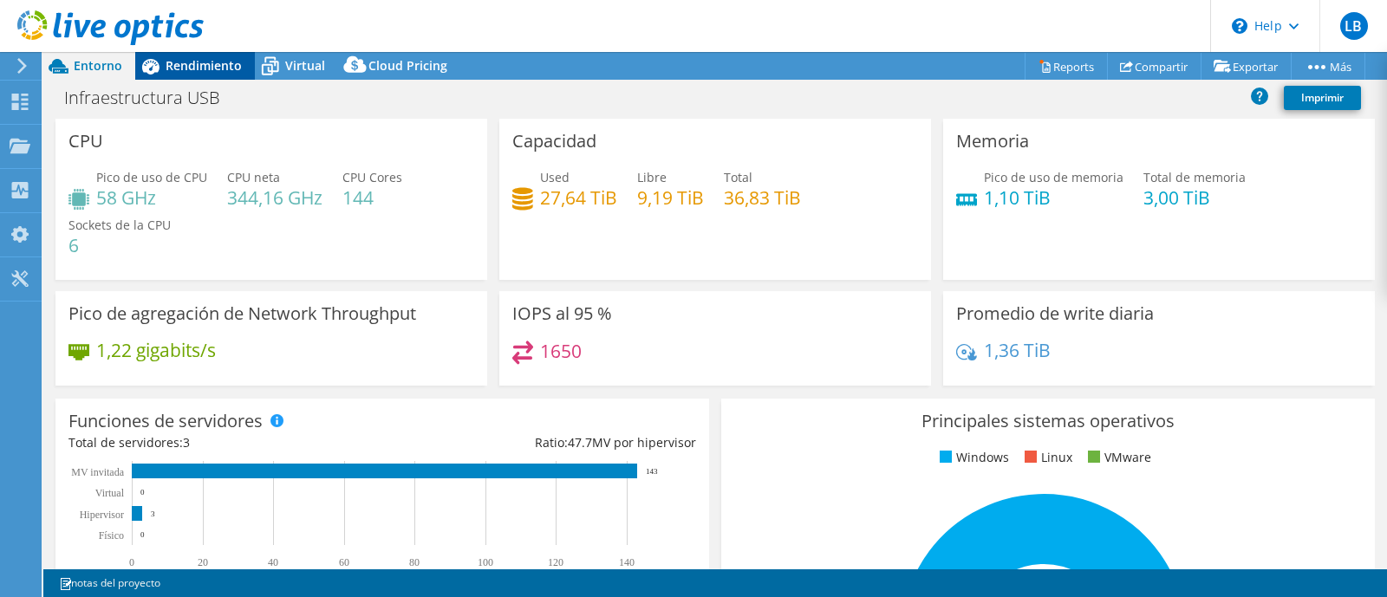
click at [212, 60] on span "Rendimiento" at bounding box center [204, 65] width 76 height 16
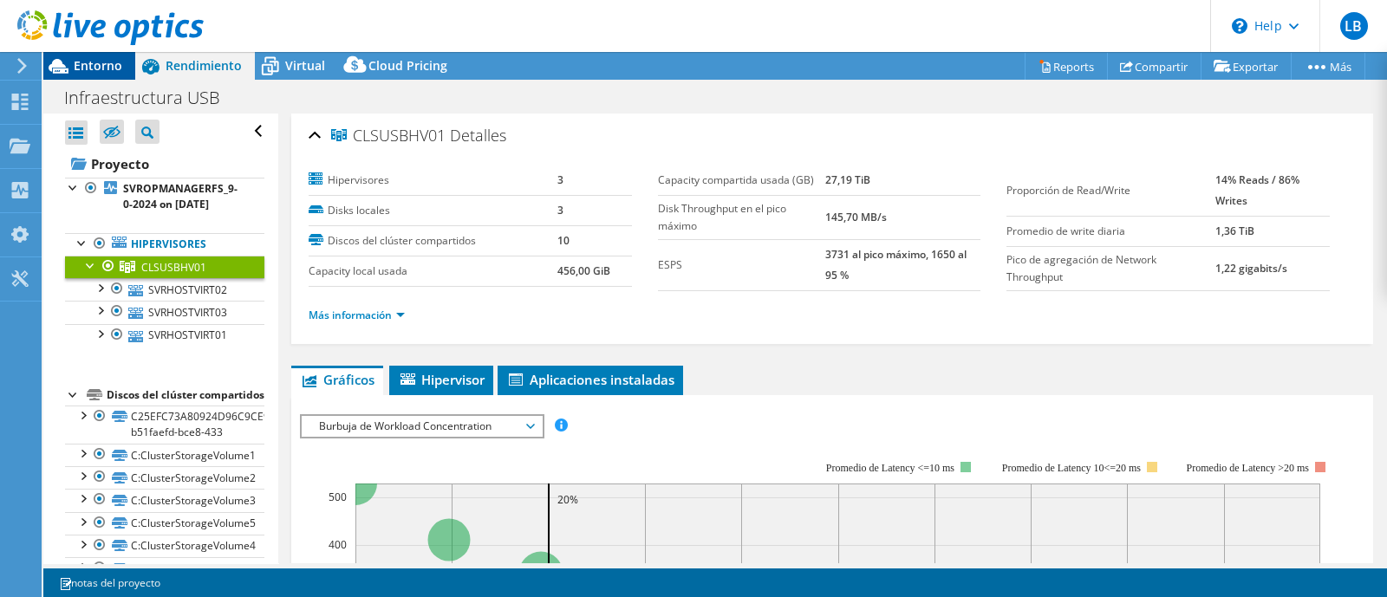
click at [81, 68] on span "Entorno" at bounding box center [98, 65] width 49 height 16
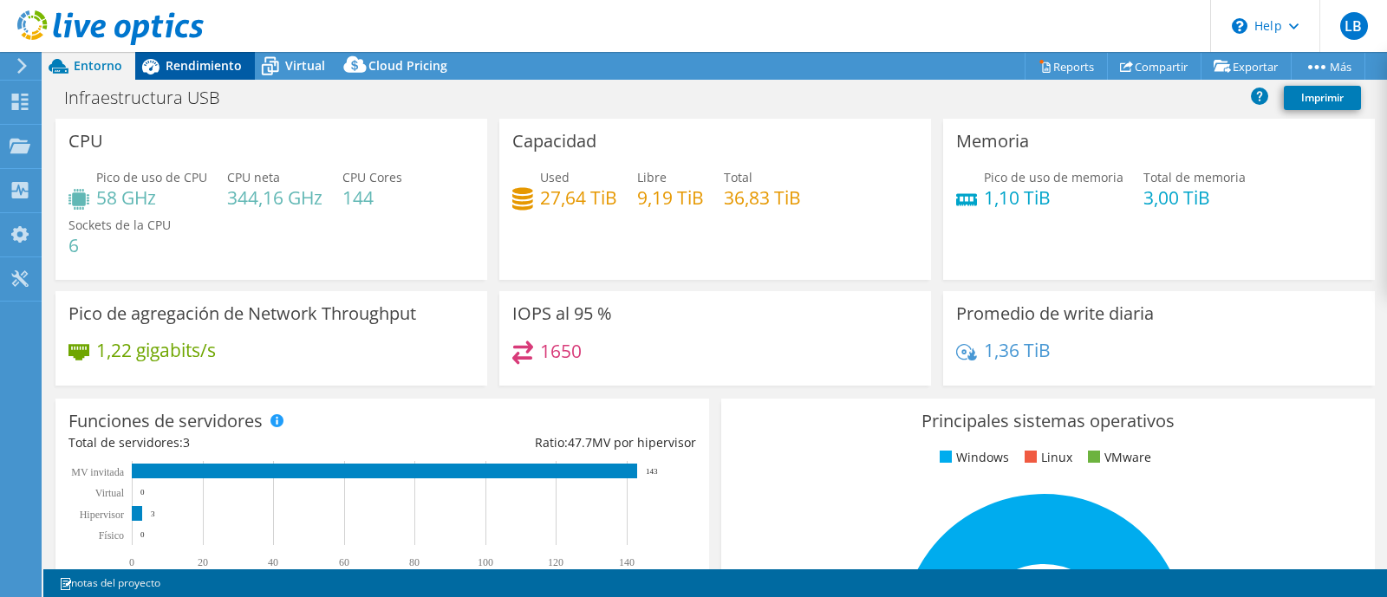
click at [191, 62] on span "Rendimiento" at bounding box center [204, 65] width 76 height 16
